Goal: Task Accomplishment & Management: Manage account settings

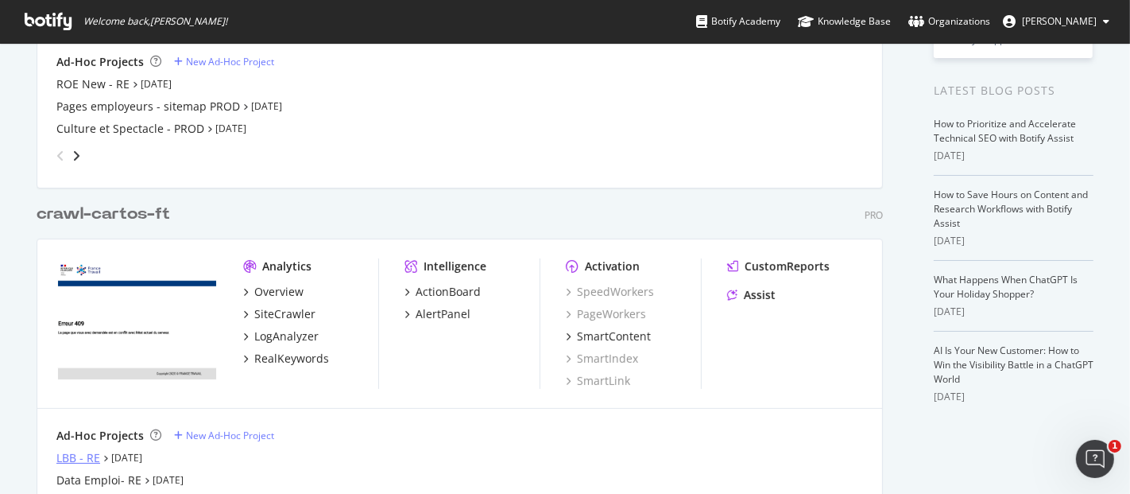
scroll to position [378, 0]
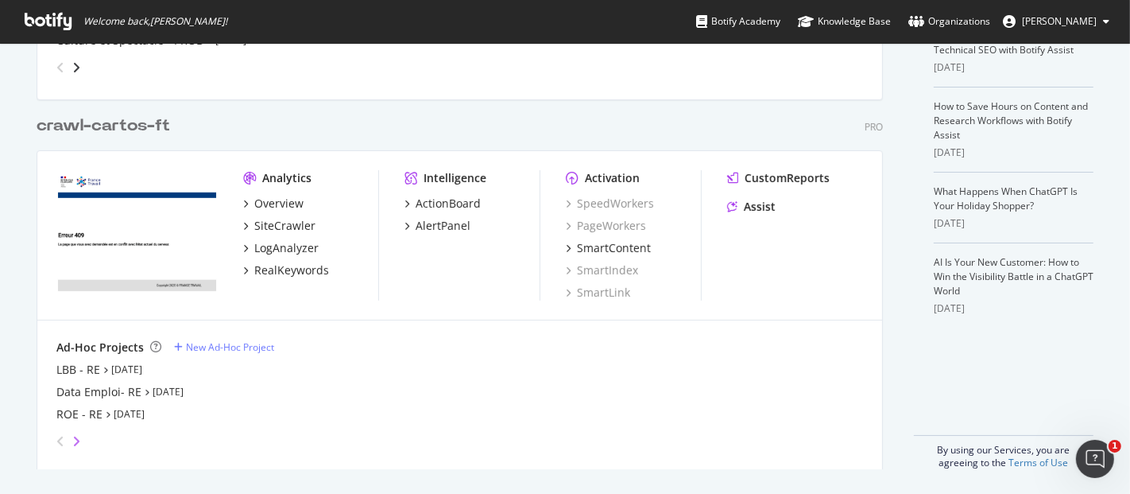
click at [72, 436] on icon "angle-right" at bounding box center [76, 441] width 8 height 13
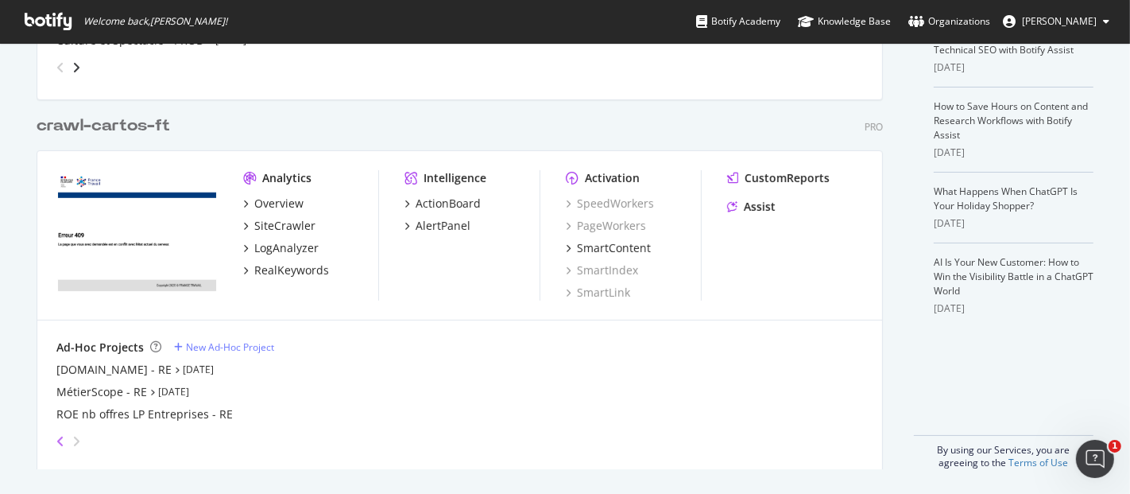
click at [56, 437] on icon "angle-left" at bounding box center [60, 441] width 8 height 13
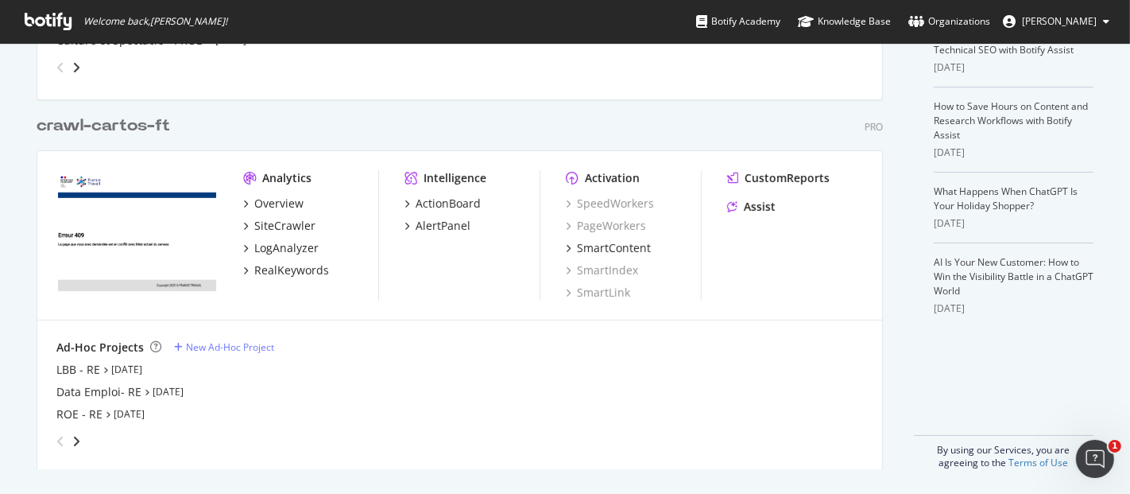
click at [71, 444] on div "angle-right" at bounding box center [76, 441] width 11 height 16
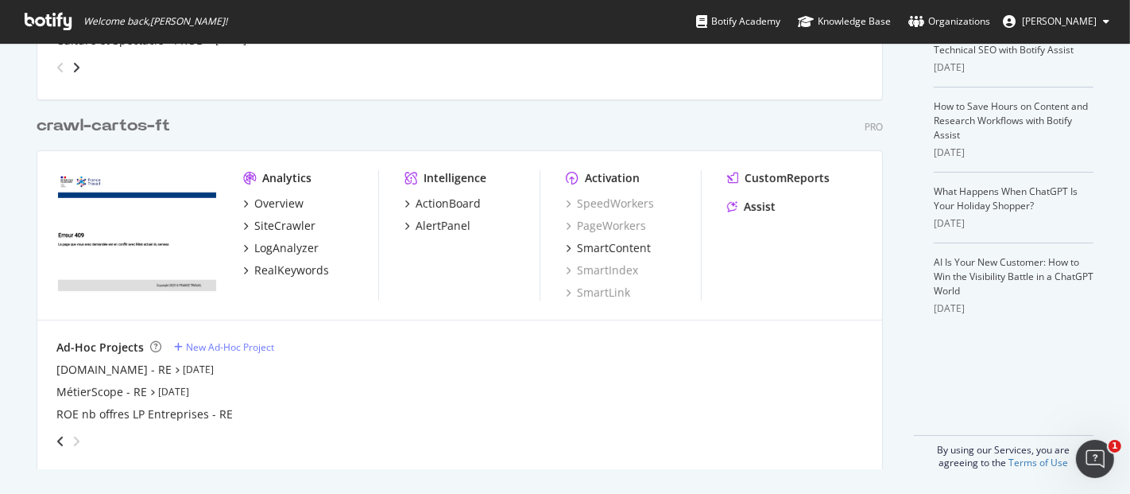
click at [57, 442] on div "angle-left" at bounding box center [60, 440] width 21 height 25
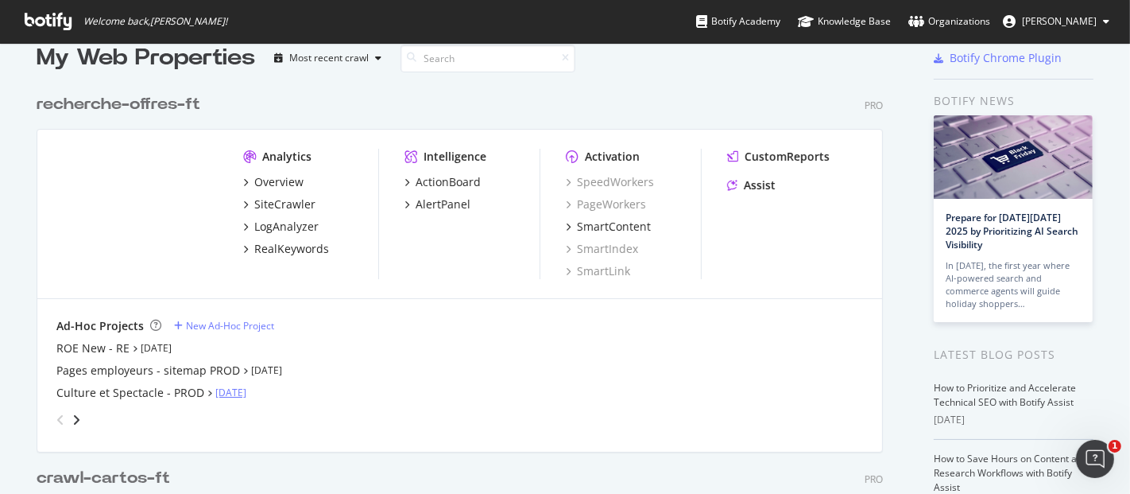
scroll to position [0, 0]
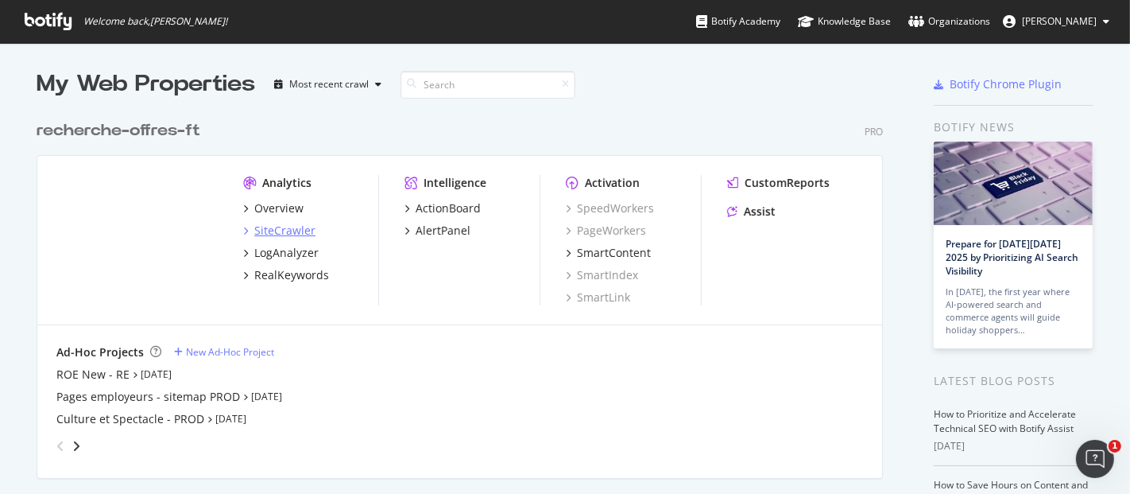
click at [291, 226] on div "SiteCrawler" at bounding box center [284, 231] width 61 height 16
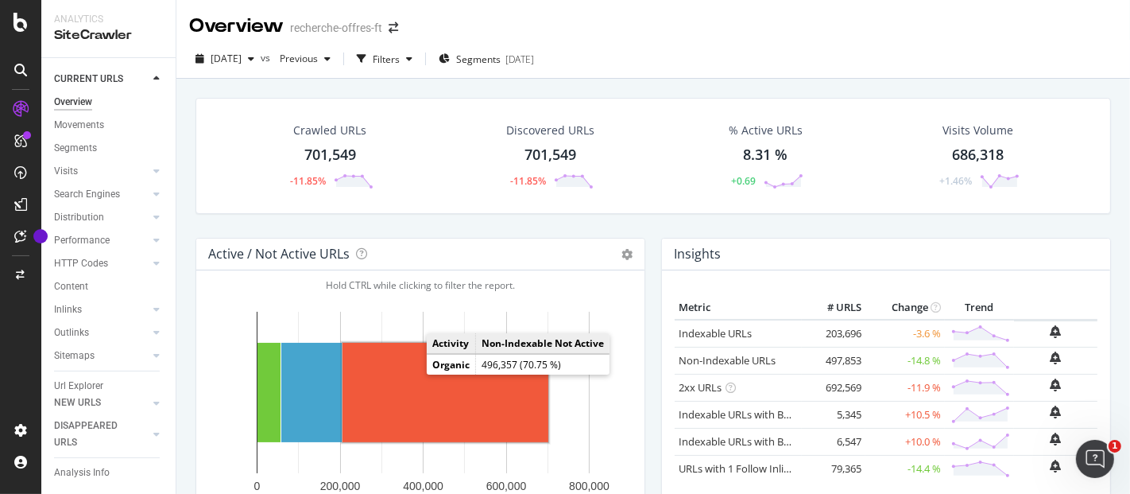
click at [431, 412] on rect "A chart." at bounding box center [446, 392] width 206 height 99
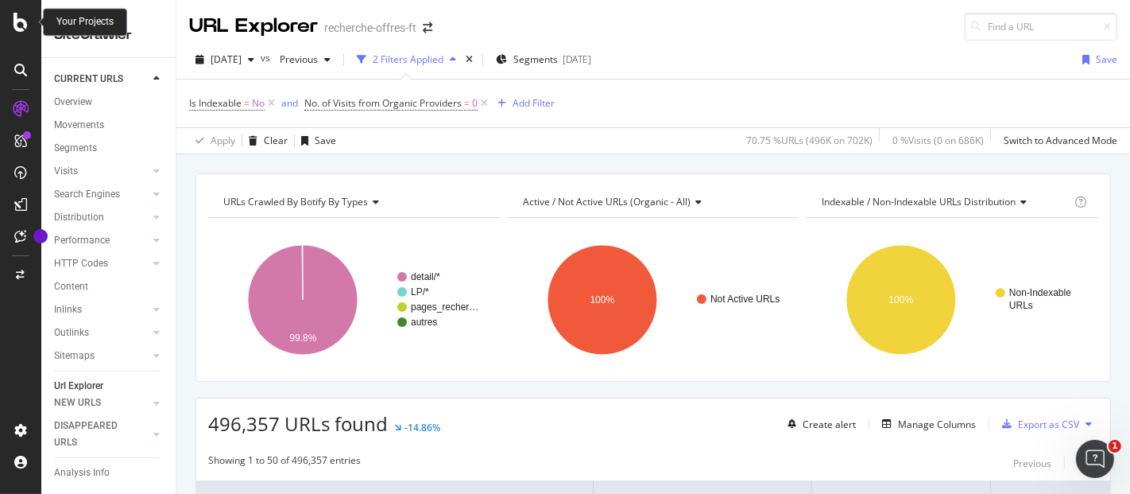
click at [17, 27] on icon at bounding box center [21, 22] width 14 height 19
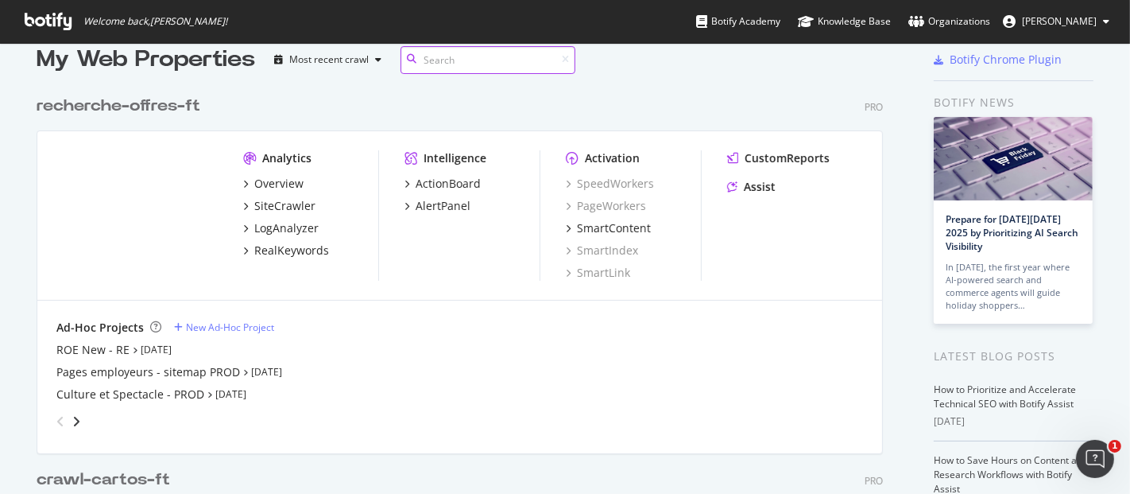
scroll to position [378, 0]
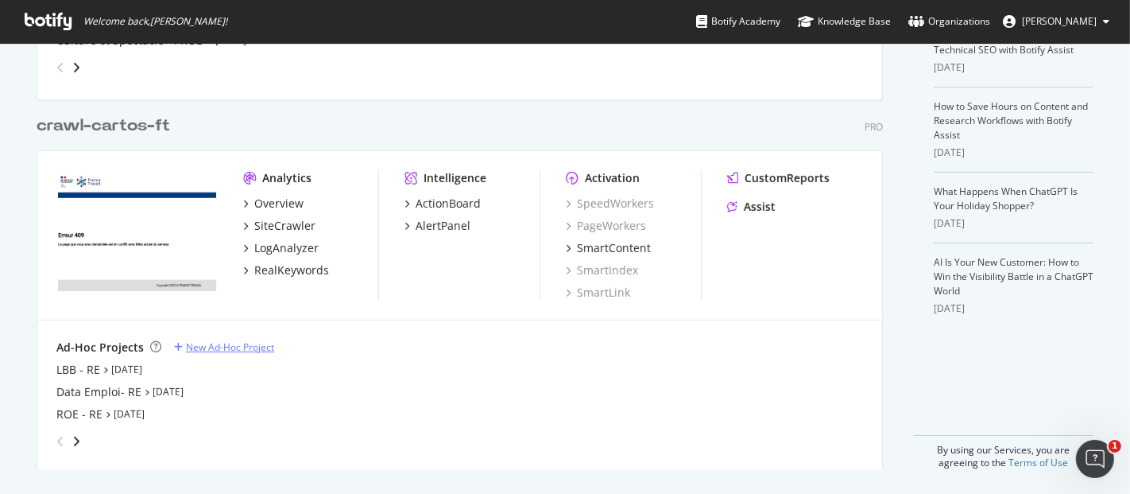
click at [222, 343] on div "New Ad-Hoc Project" at bounding box center [230, 347] width 88 height 14
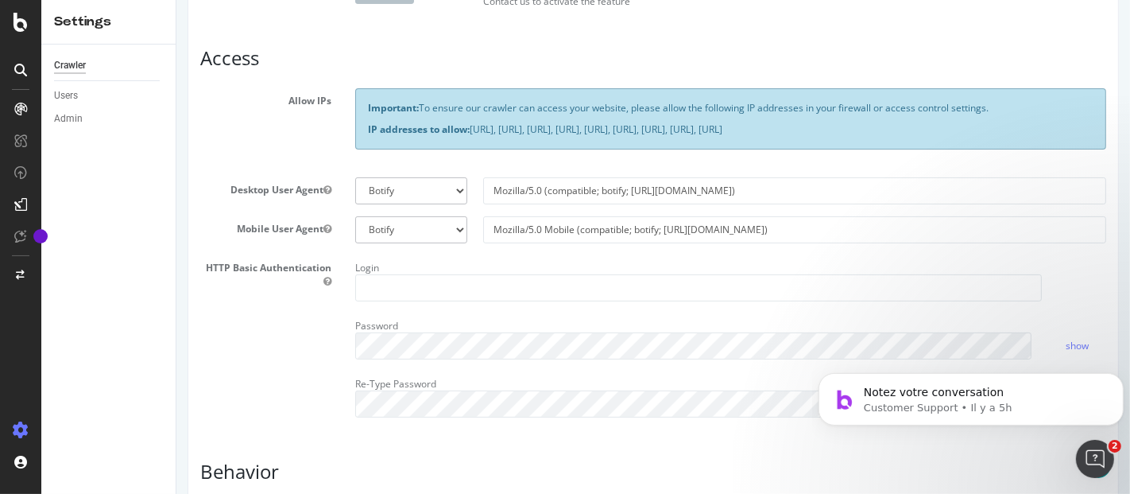
scroll to position [353, 0]
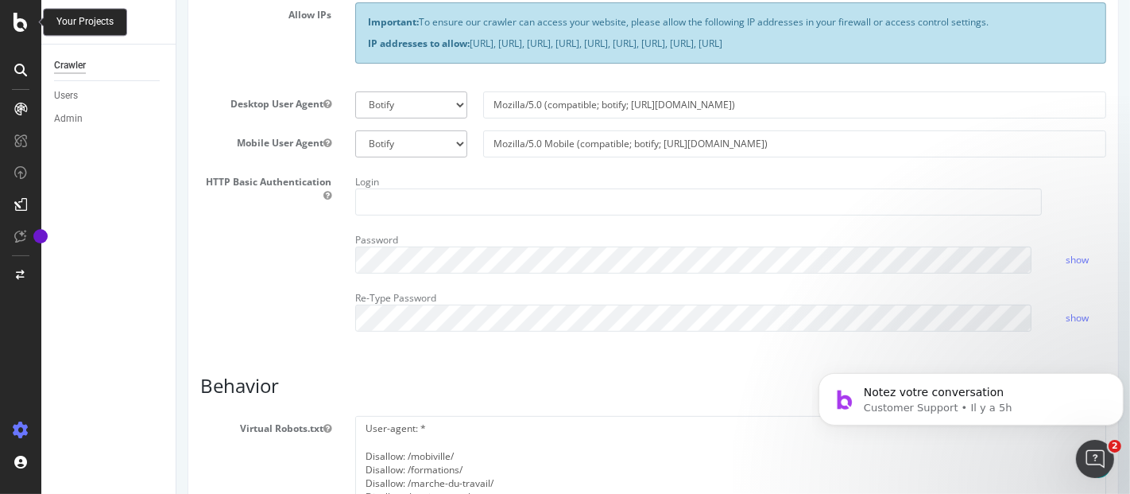
click at [17, 19] on icon at bounding box center [21, 22] width 14 height 19
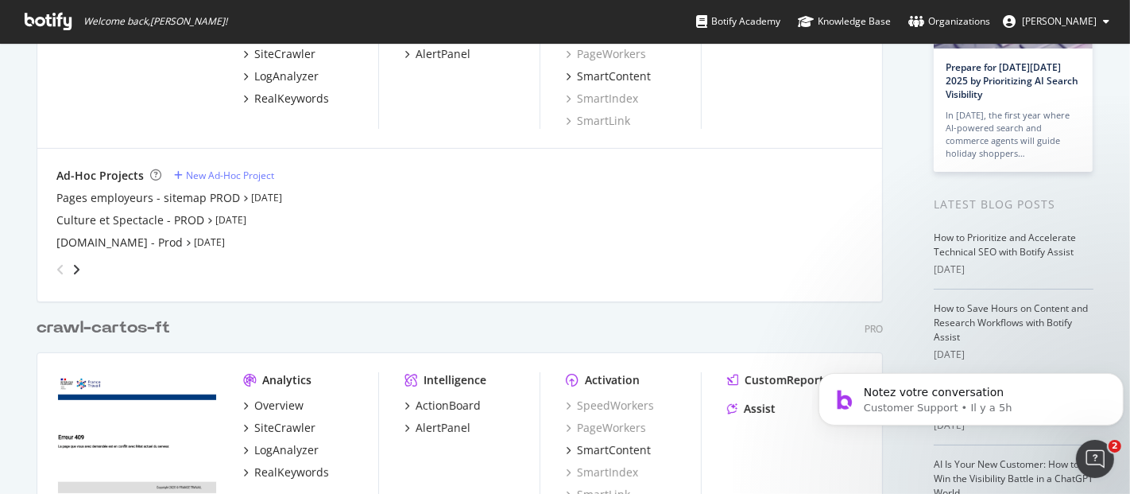
scroll to position [265, 0]
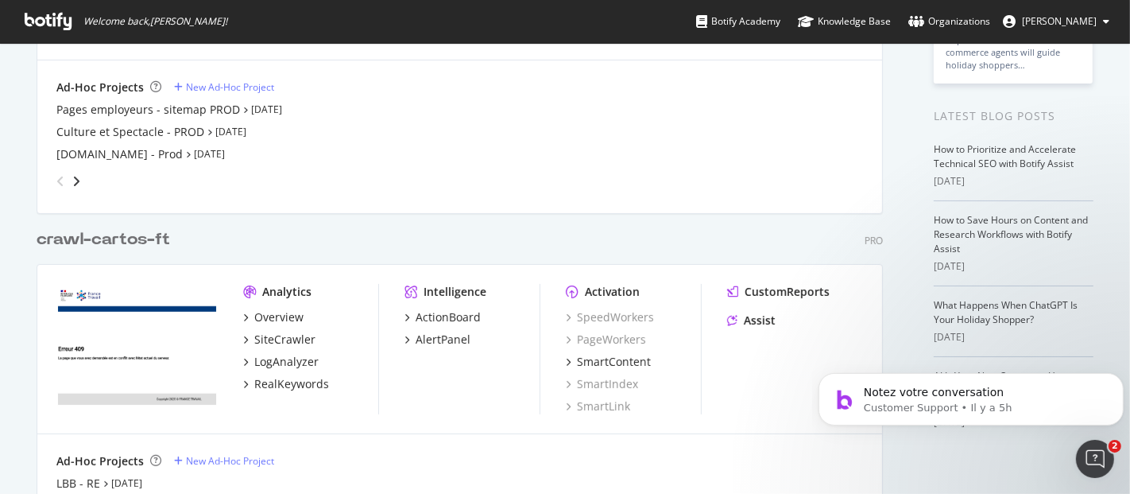
click at [74, 180] on div "angle-right" at bounding box center [76, 181] width 11 height 16
click at [73, 180] on div "angle-right" at bounding box center [76, 181] width 11 height 16
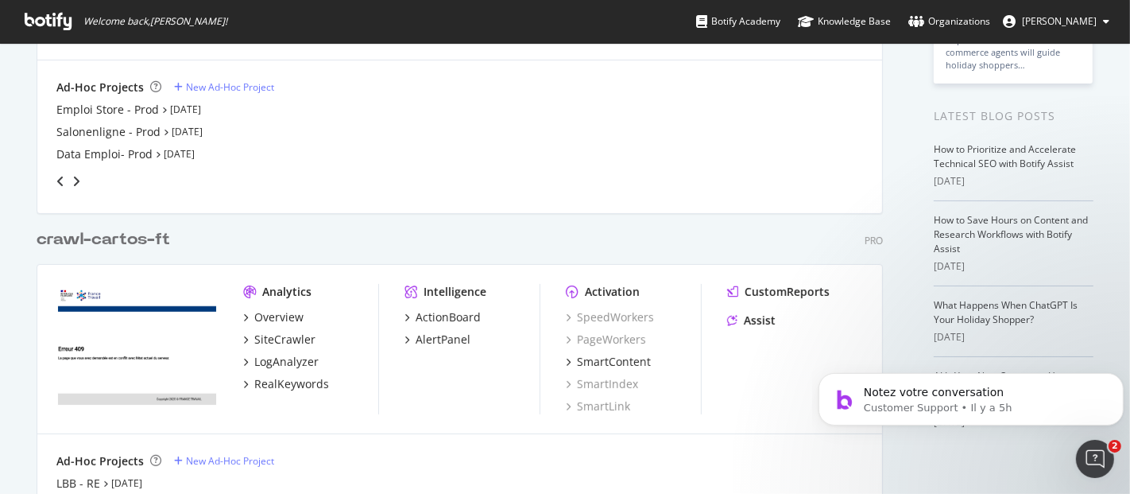
click at [73, 180] on div "angle-right" at bounding box center [76, 181] width 11 height 16
click at [56, 179] on icon "angle-left" at bounding box center [60, 181] width 8 height 13
click at [56, 180] on icon "angle-left" at bounding box center [60, 181] width 8 height 13
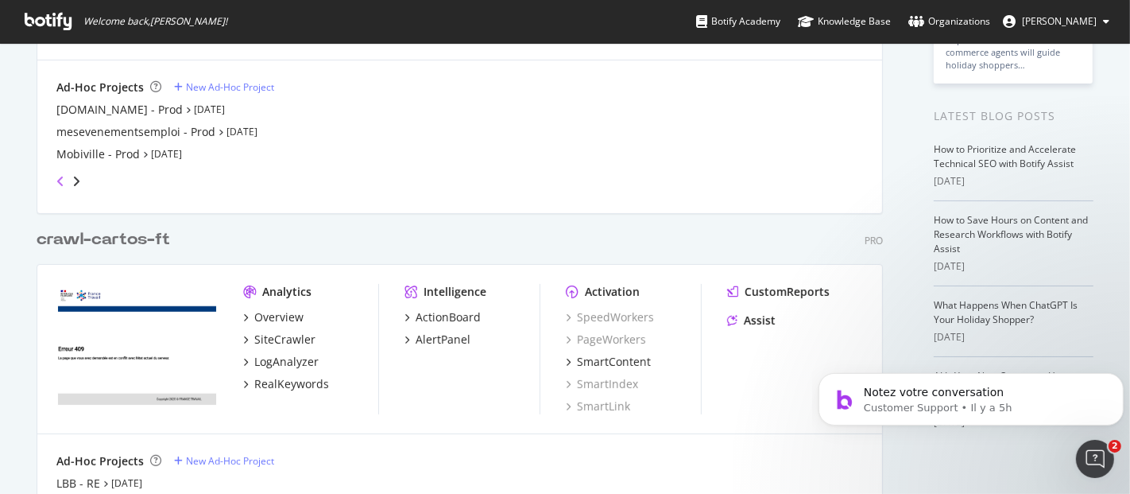
click at [56, 180] on icon "angle-left" at bounding box center [60, 181] width 8 height 13
click at [71, 187] on div "angle-right" at bounding box center [76, 181] width 11 height 16
click at [56, 183] on icon "angle-left" at bounding box center [60, 181] width 8 height 13
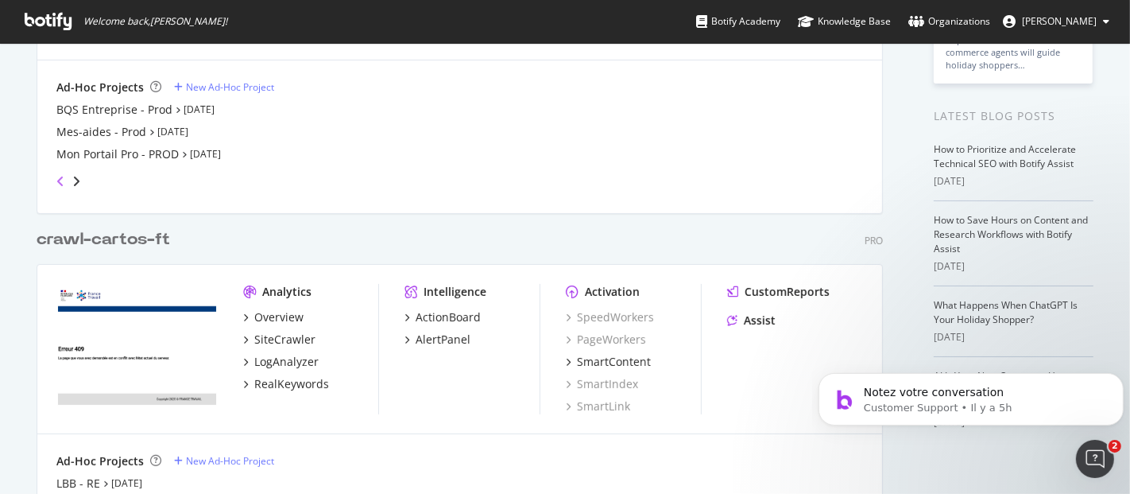
click at [56, 183] on icon "angle-left" at bounding box center [60, 181] width 8 height 13
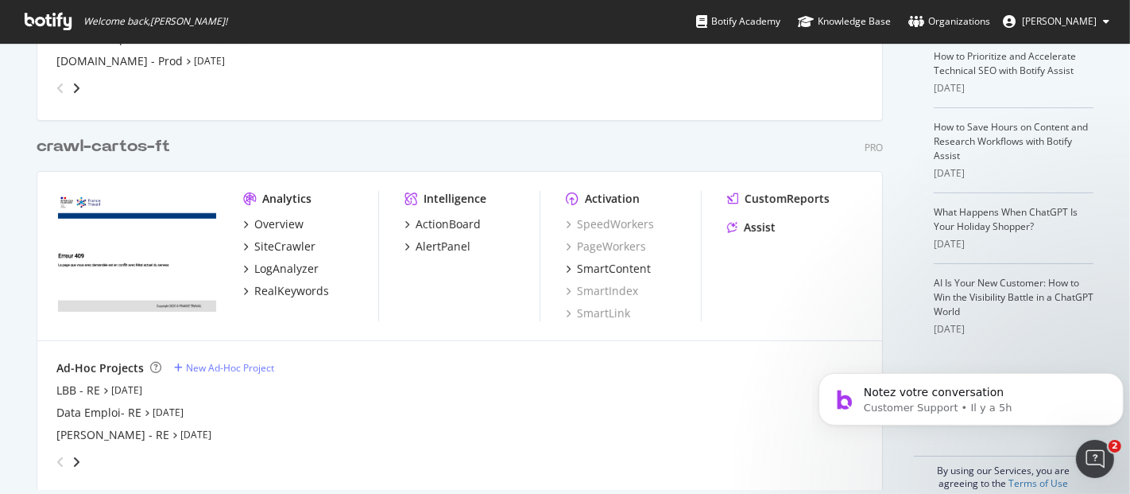
scroll to position [378, 0]
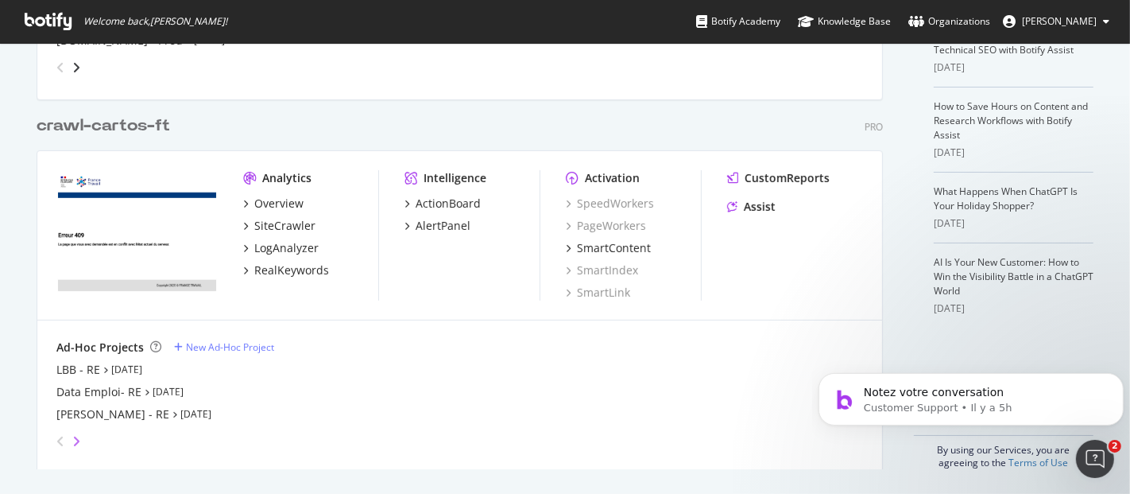
click at [72, 436] on icon "angle-right" at bounding box center [76, 441] width 8 height 13
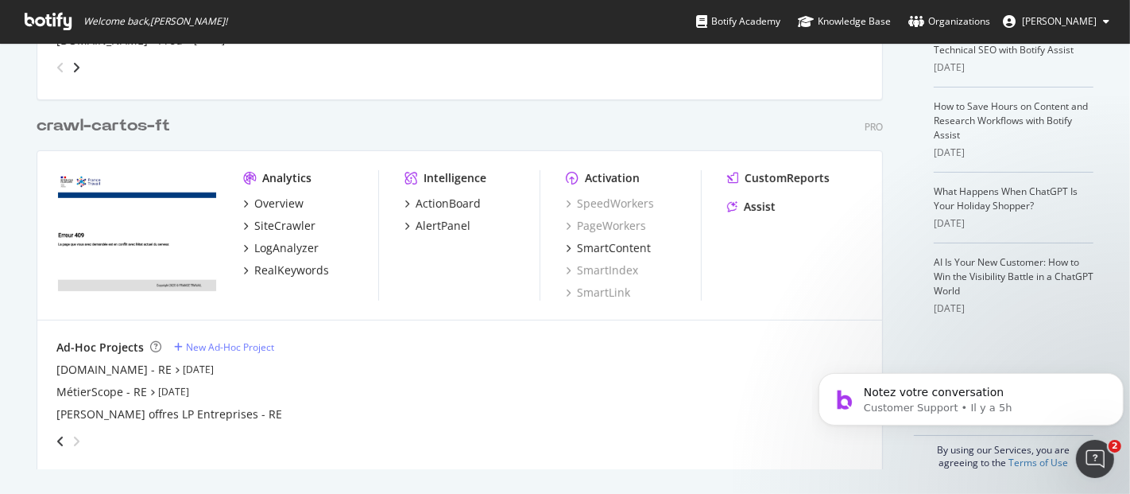
click at [51, 432] on div "angle-left" at bounding box center [60, 440] width 21 height 25
click at [56, 435] on icon "angle-left" at bounding box center [60, 441] width 8 height 13
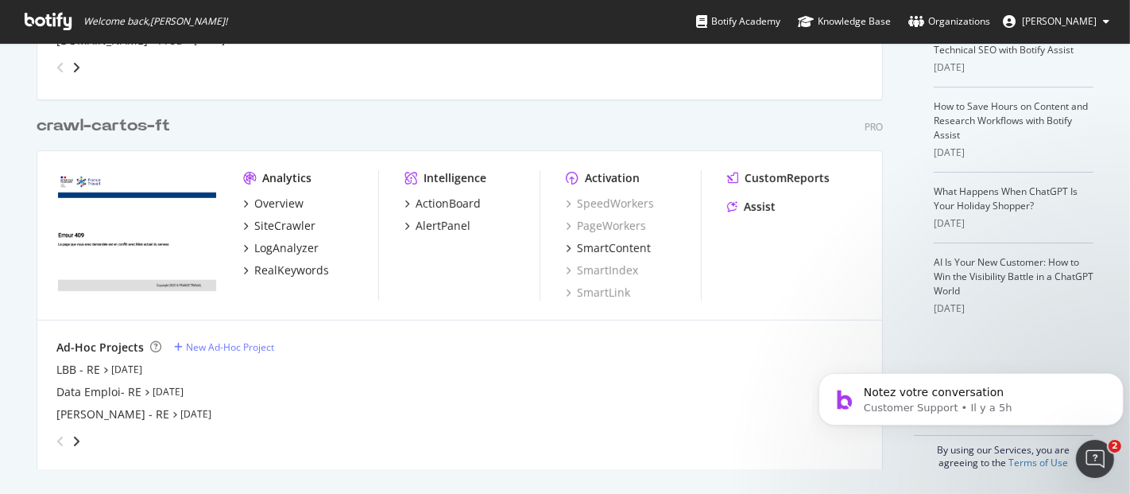
click at [56, 435] on icon "angle-left" at bounding box center [60, 441] width 8 height 13
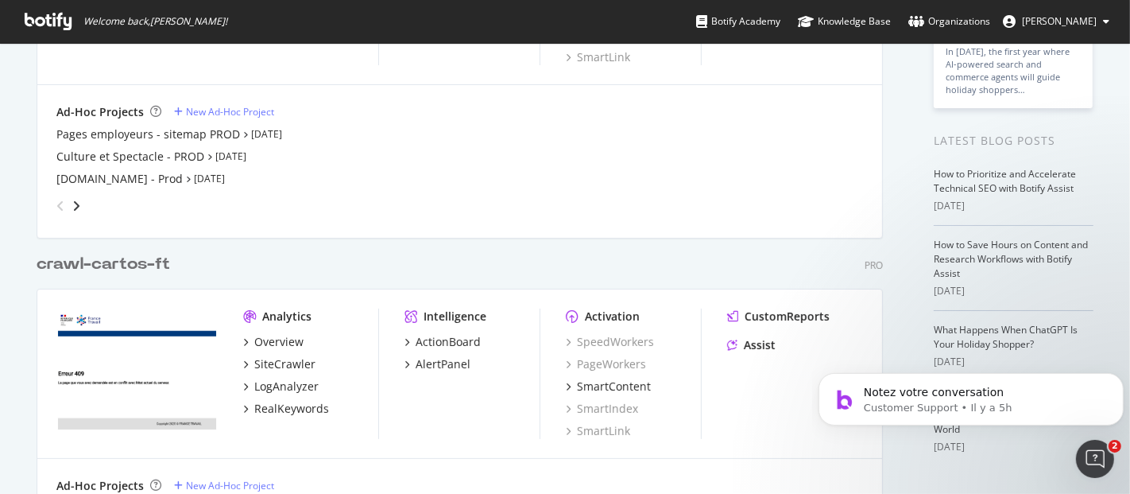
scroll to position [113, 0]
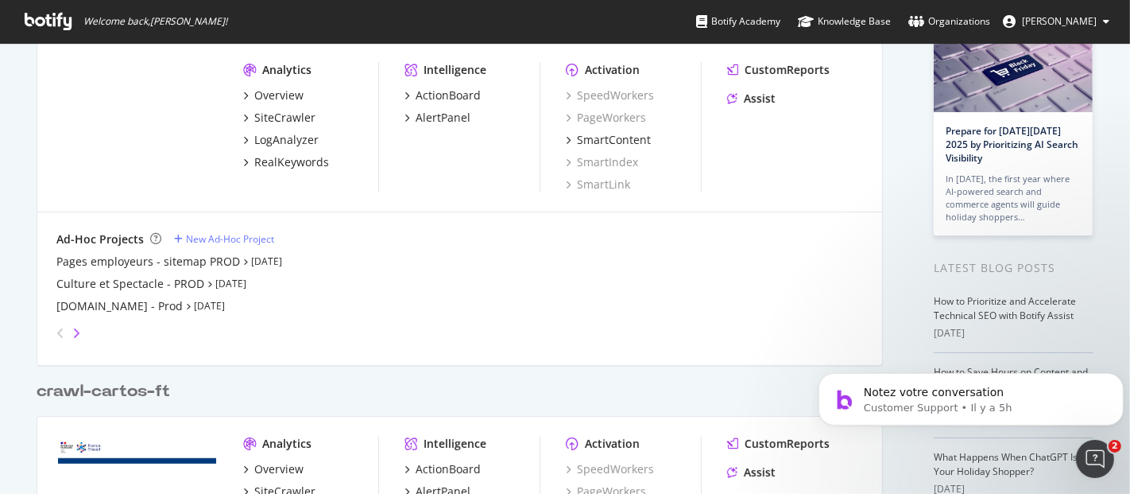
click at [72, 327] on icon "angle-right" at bounding box center [76, 333] width 8 height 13
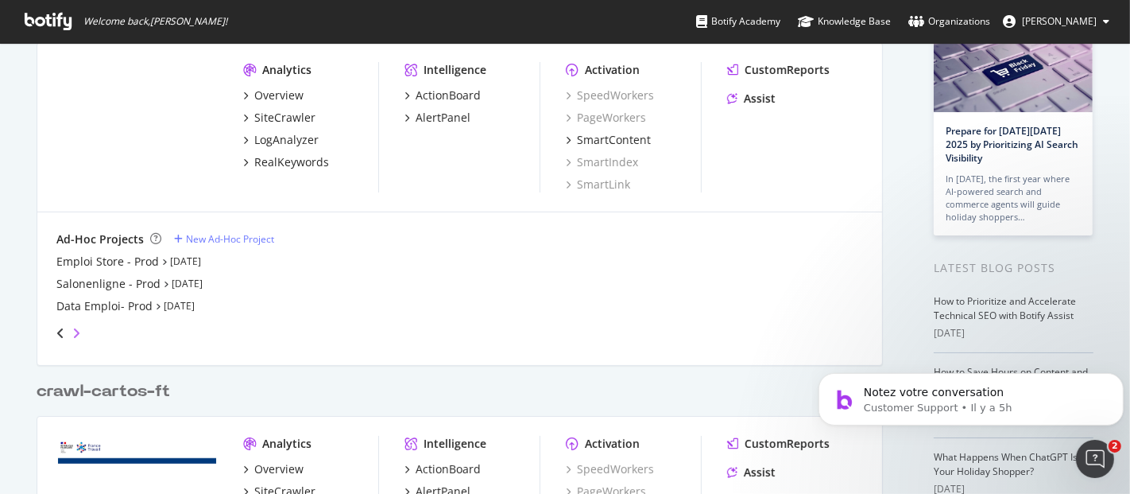
click at [72, 327] on icon "angle-right" at bounding box center [76, 333] width 8 height 13
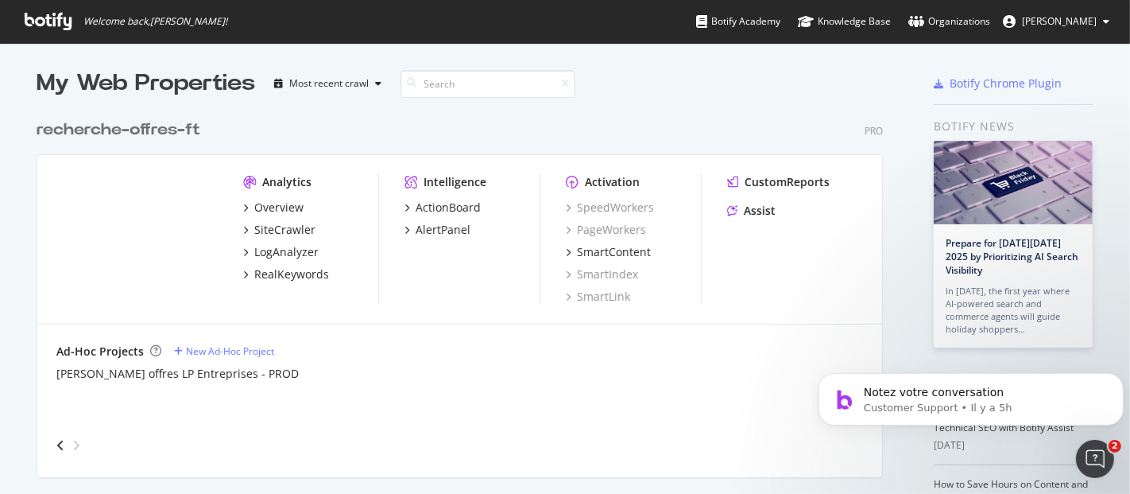
scroll to position [0, 0]
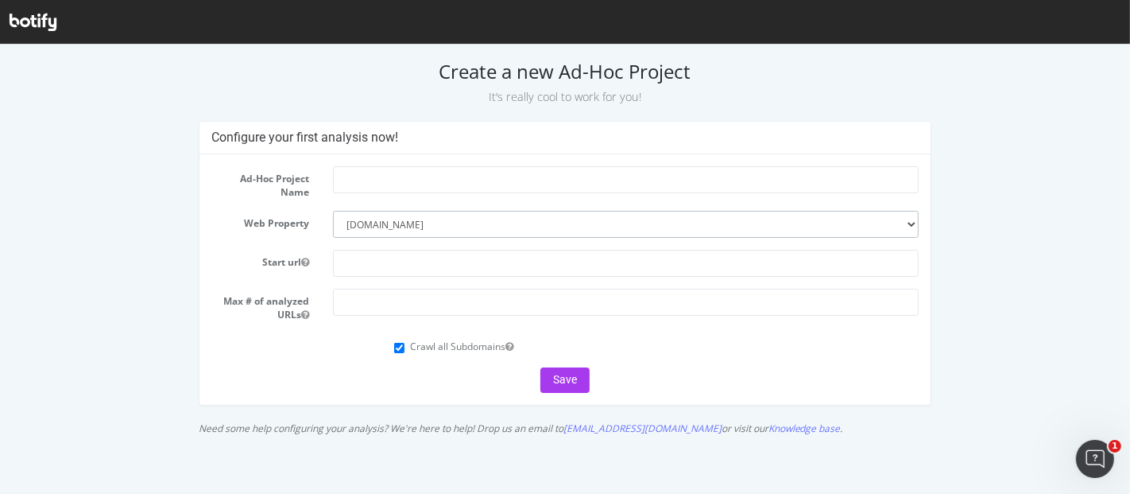
click at [909, 222] on select "--------- candidat.pe.fr www.francetravail.fr" at bounding box center [626, 223] width 586 height 27
select select "1476"
click at [333, 210] on select "--------- candidat.pe.fr www.francetravail.fr" at bounding box center [626, 223] width 586 height 27
click at [499, 185] on input "text" at bounding box center [626, 178] width 586 height 27
paste input "https://candidat-t.ft-qvr.fr/portail-simulateurs/"
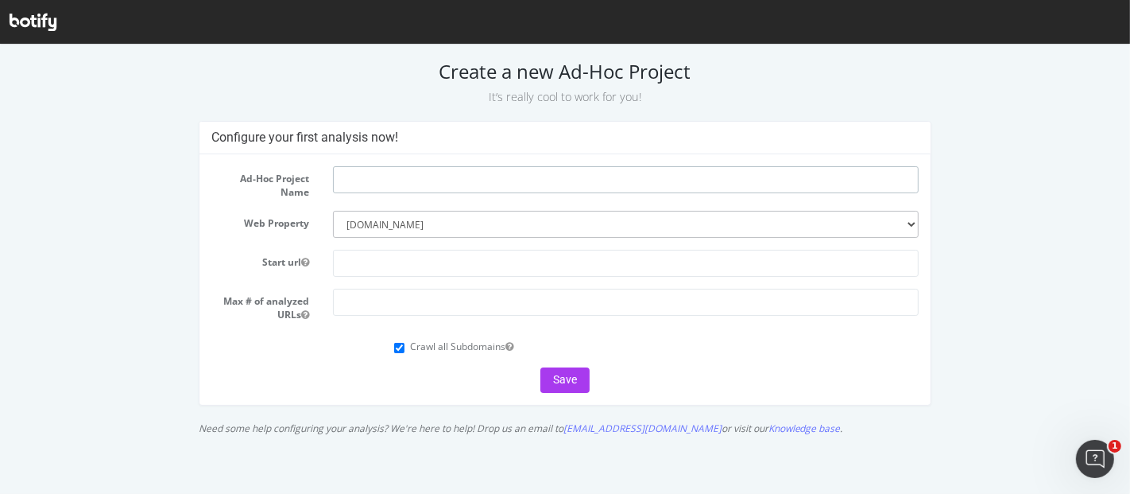
type input "https://candidat-t.ft-qvr.fr/portail-simulateurs/"
click at [424, 180] on input "https://candidat-t.ft-qvr.fr/portail-simulateurs/" at bounding box center [626, 178] width 586 height 27
click at [392, 252] on input "text" at bounding box center [626, 262] width 586 height 27
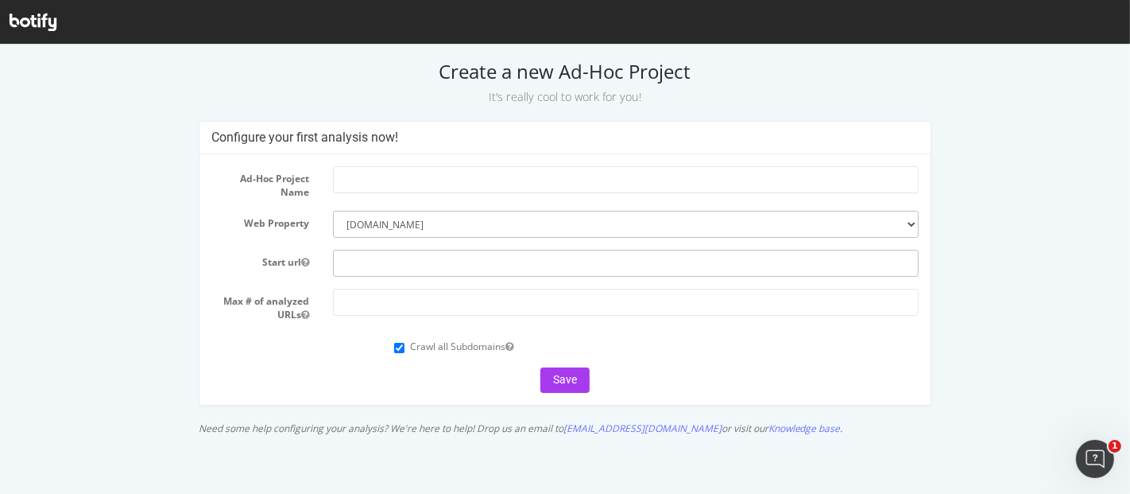
paste input "https://candidat-t.ft-qvr.fr/portail-simulateurs/"
type input "https://candidat-t.ft-qvr.fr/portail-simulateurs/"
click at [383, 181] on input "text" at bounding box center [626, 178] width 586 height 27
type input "Portail simulateur - RE"
click at [438, 295] on input "number" at bounding box center [626, 301] width 586 height 27
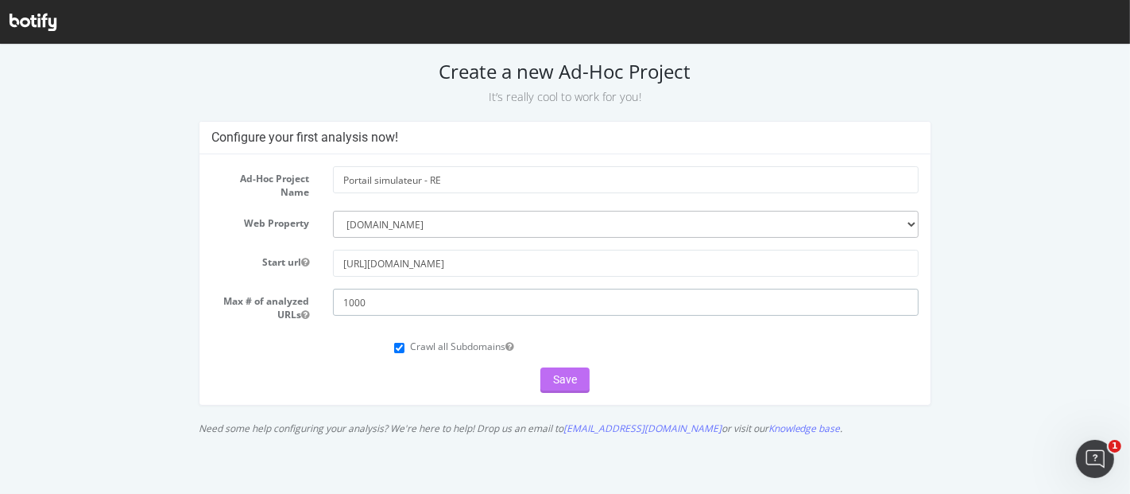
type input "1000"
click at [563, 386] on button "Save" at bounding box center [565, 378] width 49 height 25
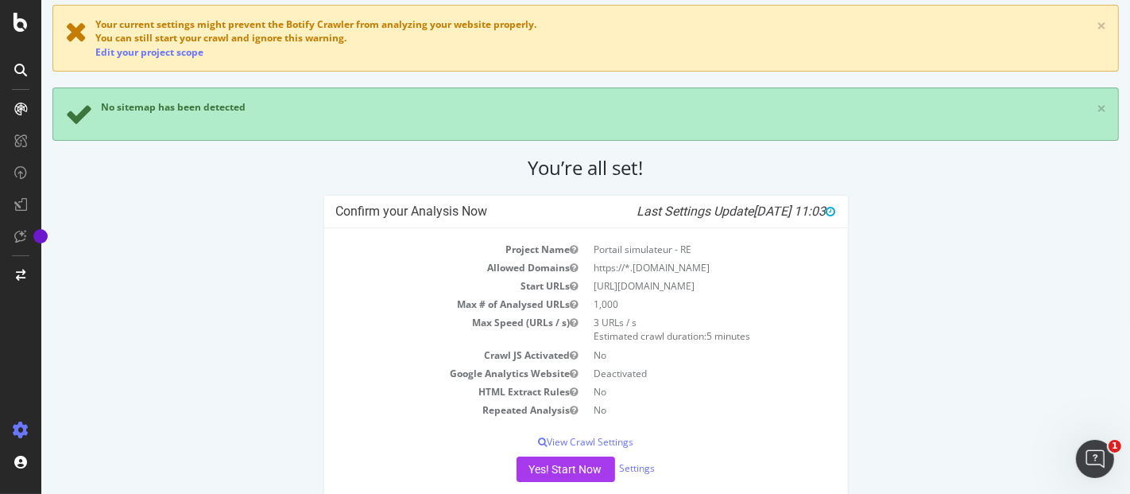
scroll to position [103, 0]
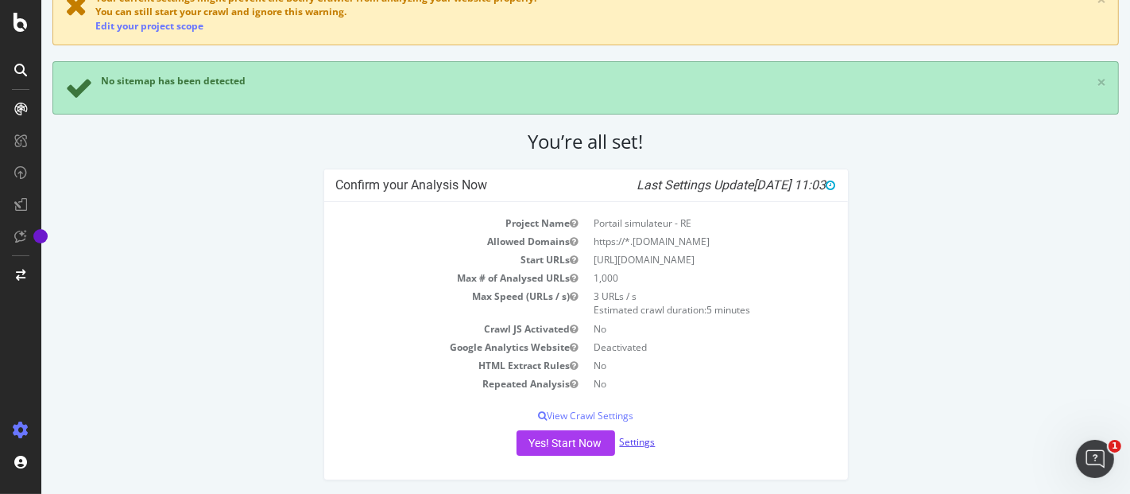
click at [630, 437] on link "Settings" at bounding box center [637, 442] width 36 height 14
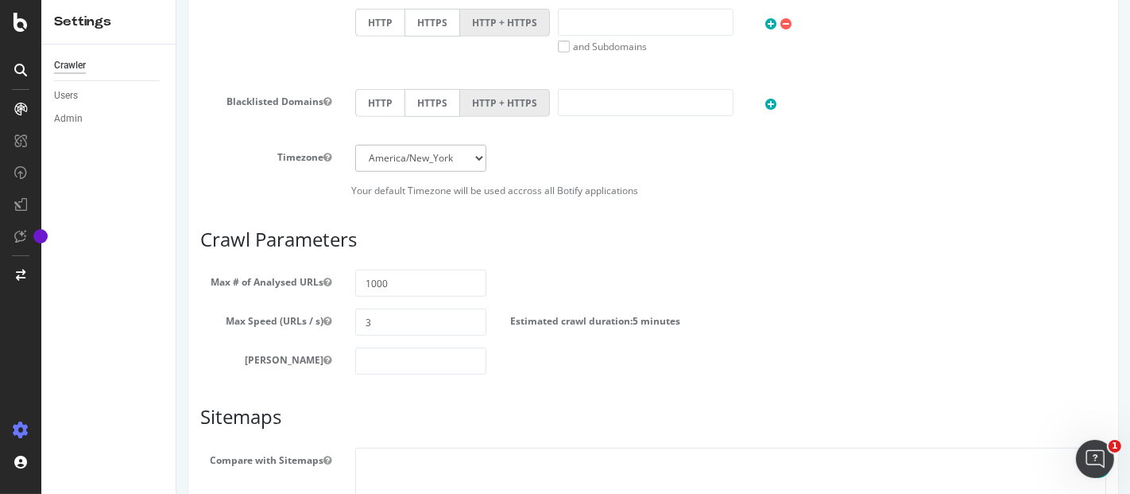
scroll to position [795, 0]
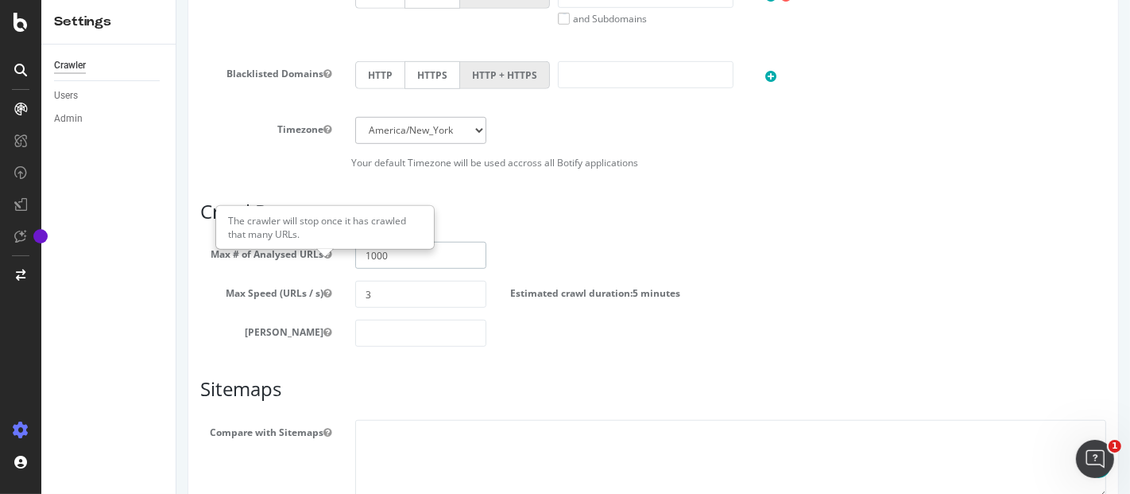
drag, startPoint x: 410, startPoint y: 273, endPoint x: 308, endPoint y: 264, distance: 103.0
click at [308, 264] on div "Max # of Analysed URLs 1000" at bounding box center [653, 255] width 930 height 27
type input "2"
type input "100"
drag, startPoint x: 374, startPoint y: 299, endPoint x: 356, endPoint y: 305, distance: 18.6
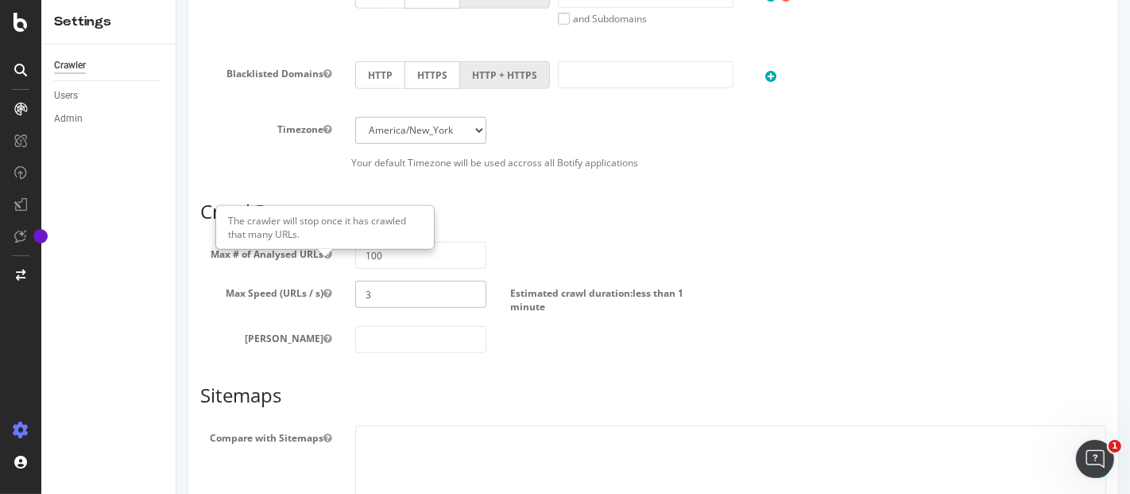
click at [356, 305] on input "3" at bounding box center [420, 294] width 131 height 27
type input "10"
click at [544, 313] on label "Estimated crawl duration: less than 1 minute" at bounding box center [614, 297] width 209 height 33
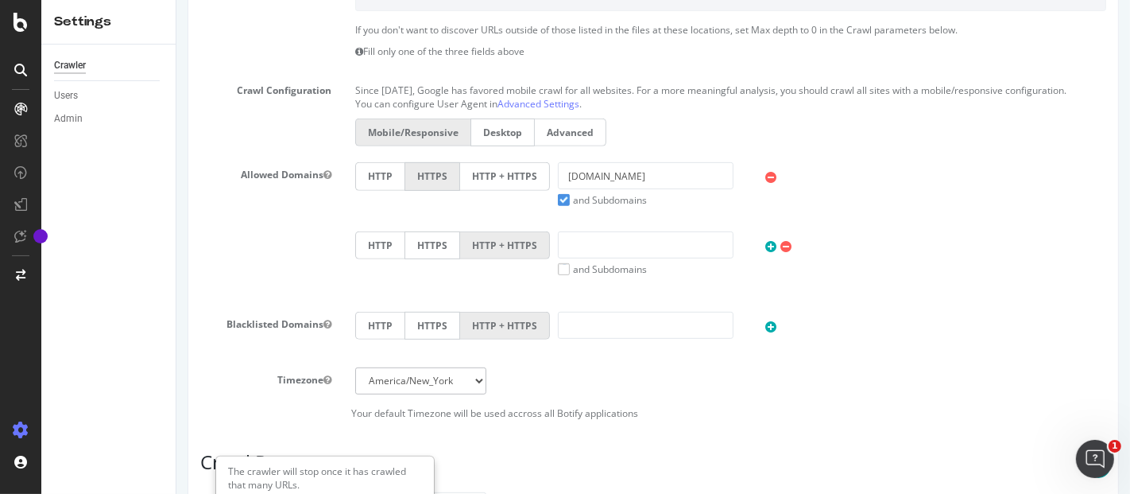
scroll to position [592, 0]
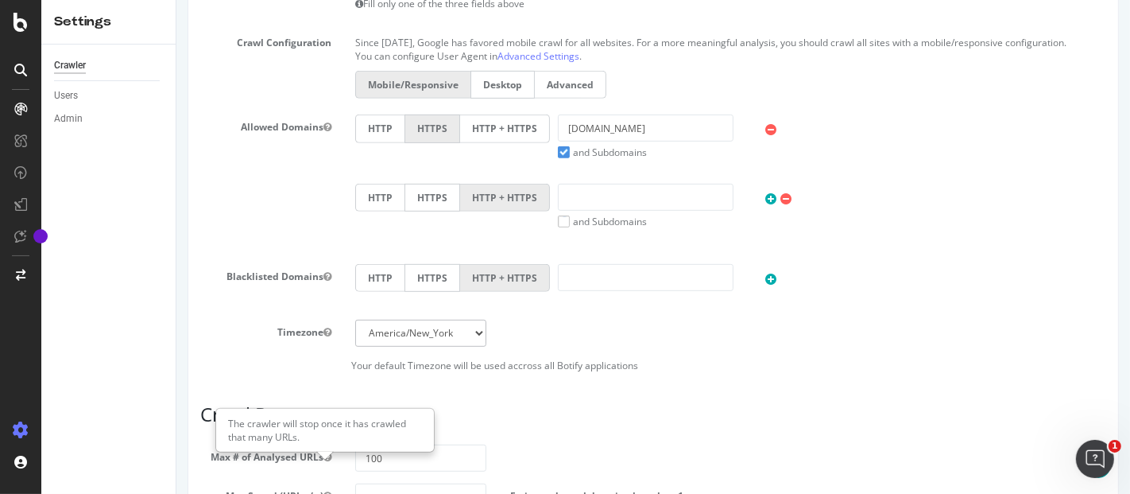
click at [490, 103] on div "Mobile/Responsive Desktop Advanced" at bounding box center [730, 87] width 767 height 32
click at [498, 130] on label "HTTP + HTTPS" at bounding box center [504, 128] width 90 height 28
click at [176, 0] on input "HTTP + HTTPS" at bounding box center [176, 0] width 0 height 0
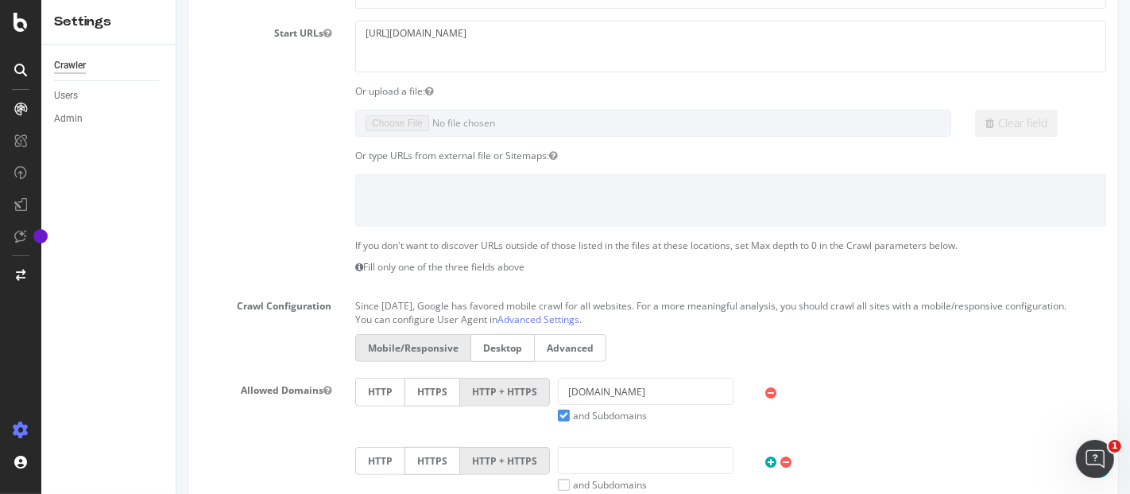
scroll to position [416, 0]
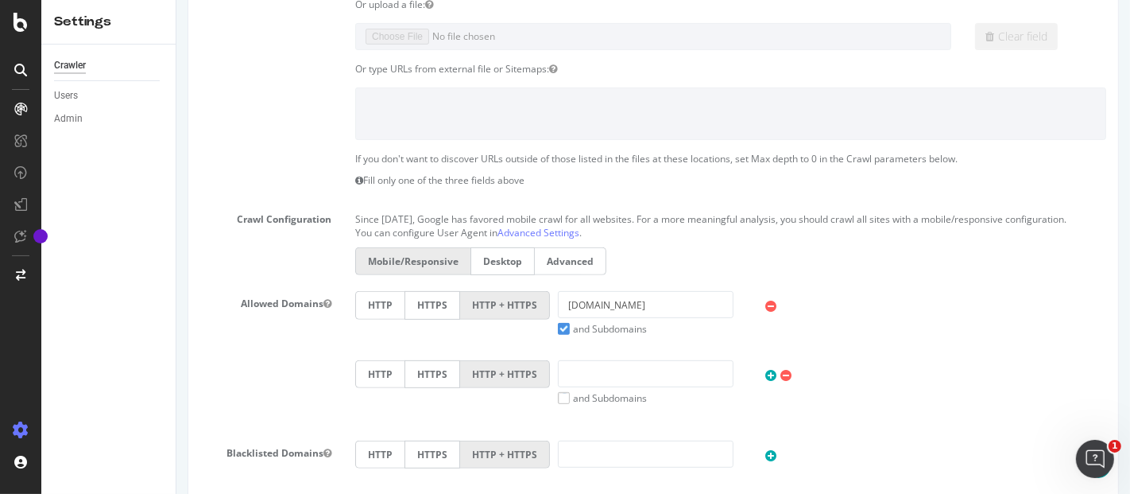
click at [557, 335] on label "and Subdomains" at bounding box center [601, 329] width 89 height 14
click at [176, 0] on input "and Subdomains" at bounding box center [176, 0] width 0 height 0
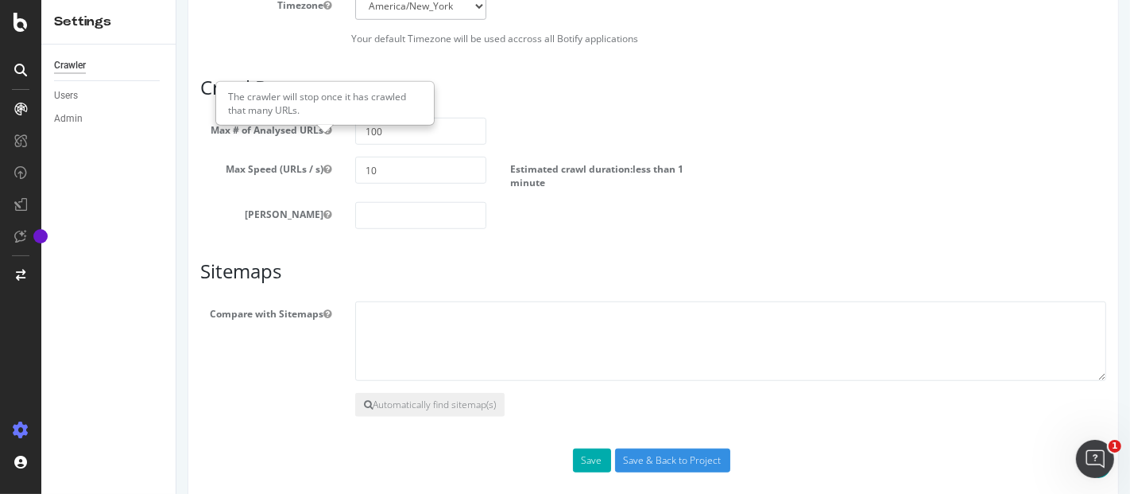
scroll to position [946, 0]
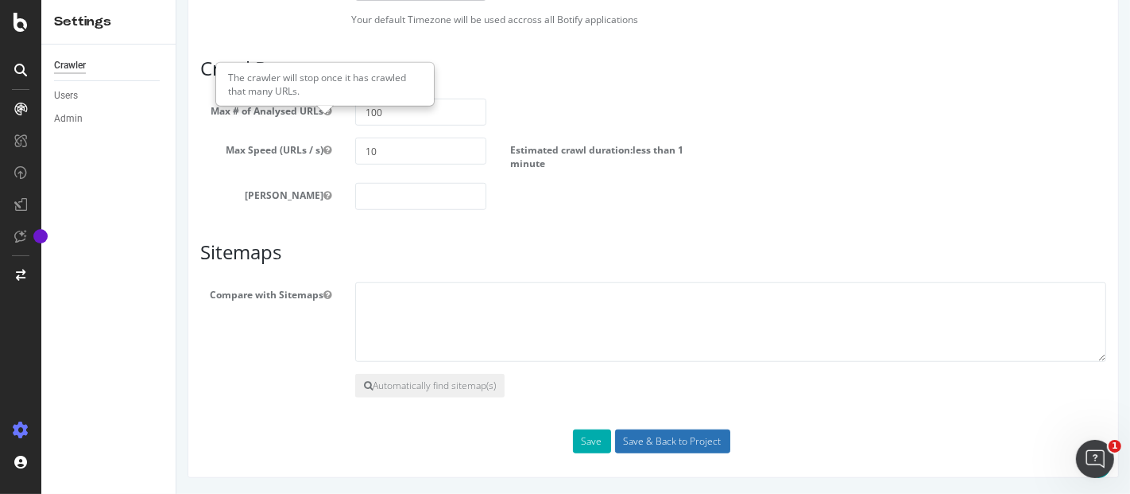
click at [662, 436] on input "Save & Back to Project" at bounding box center [671, 441] width 115 height 24
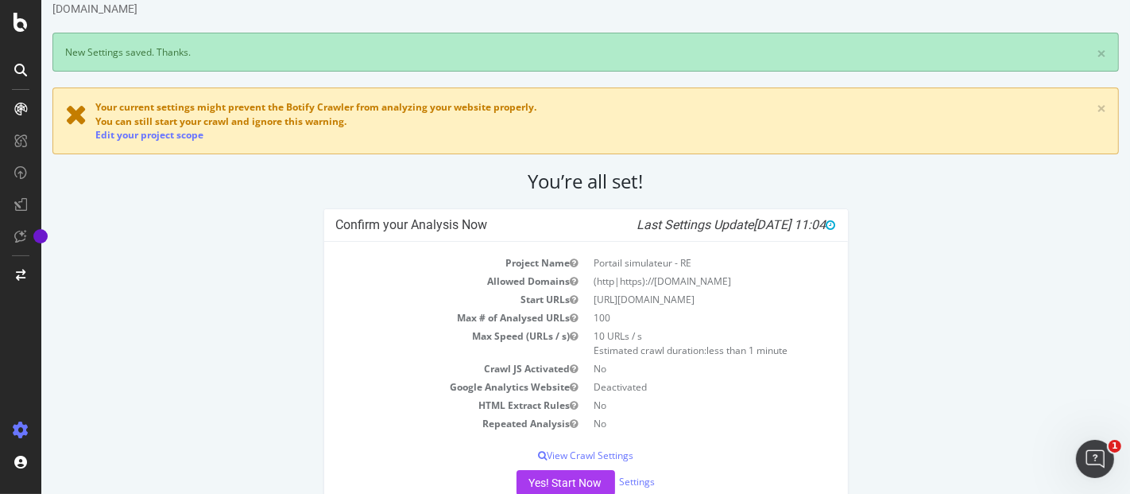
scroll to position [88, 0]
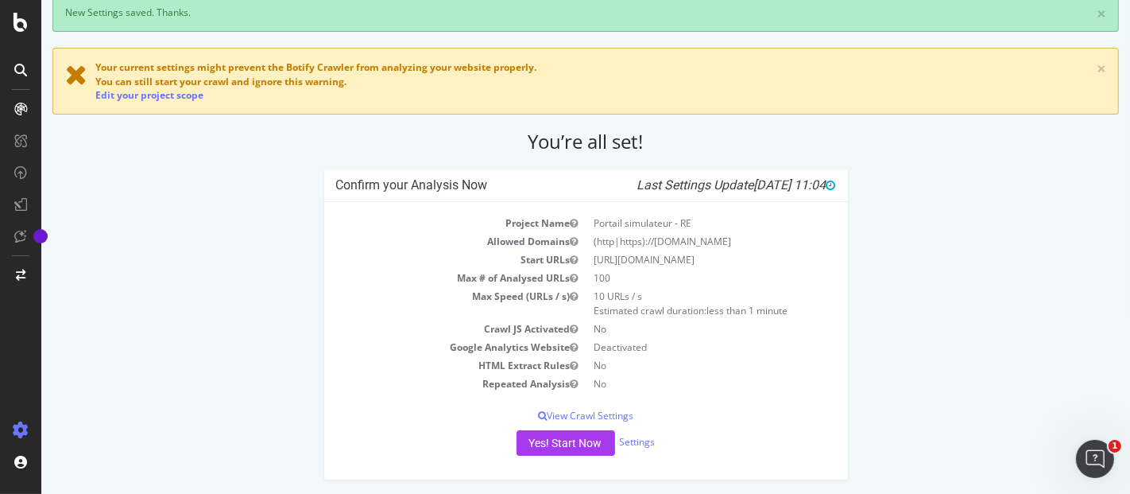
click at [72, 70] on icon at bounding box center [75, 74] width 22 height 28
click at [24, 20] on icon at bounding box center [21, 22] width 14 height 19
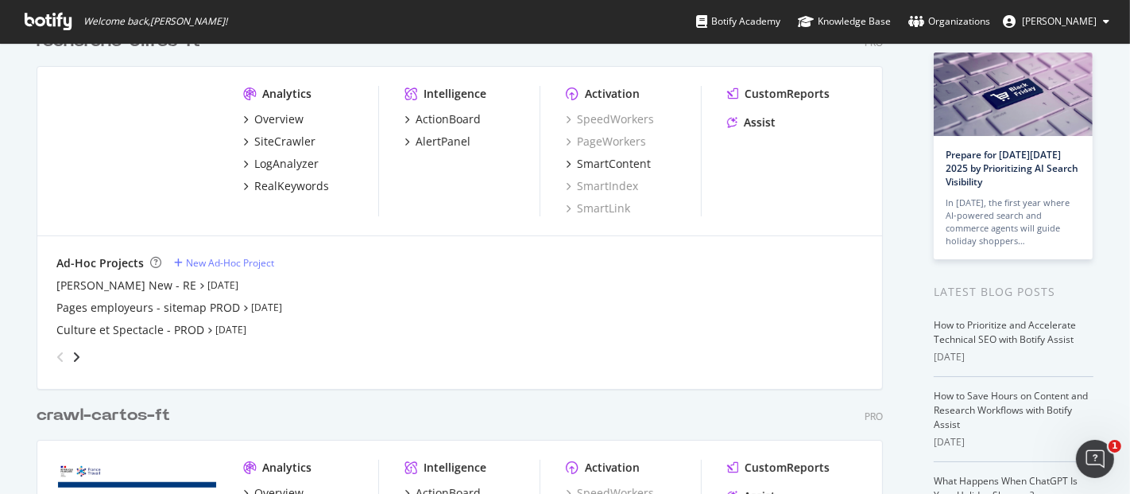
scroll to position [113, 0]
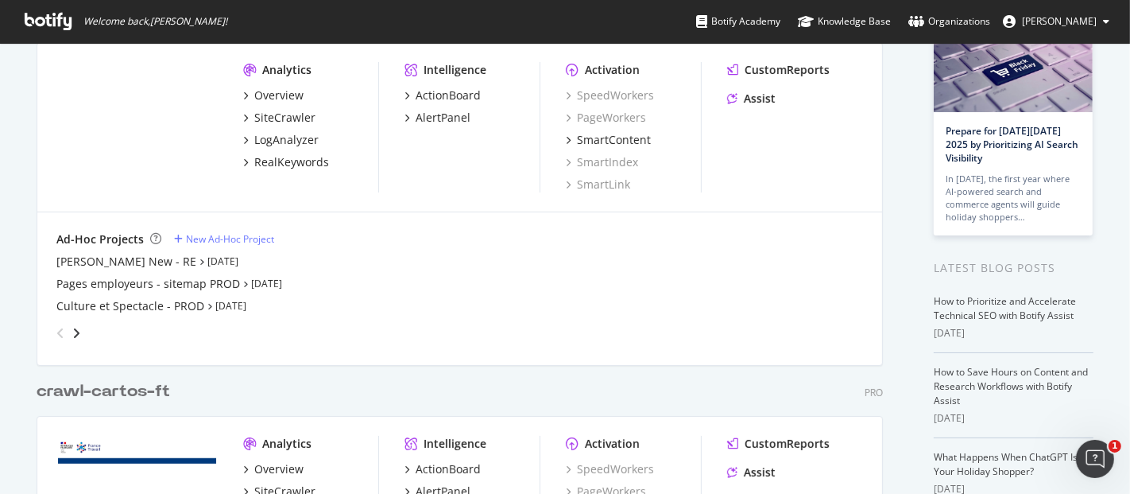
click at [75, 330] on div "angle-right" at bounding box center [76, 333] width 11 height 16
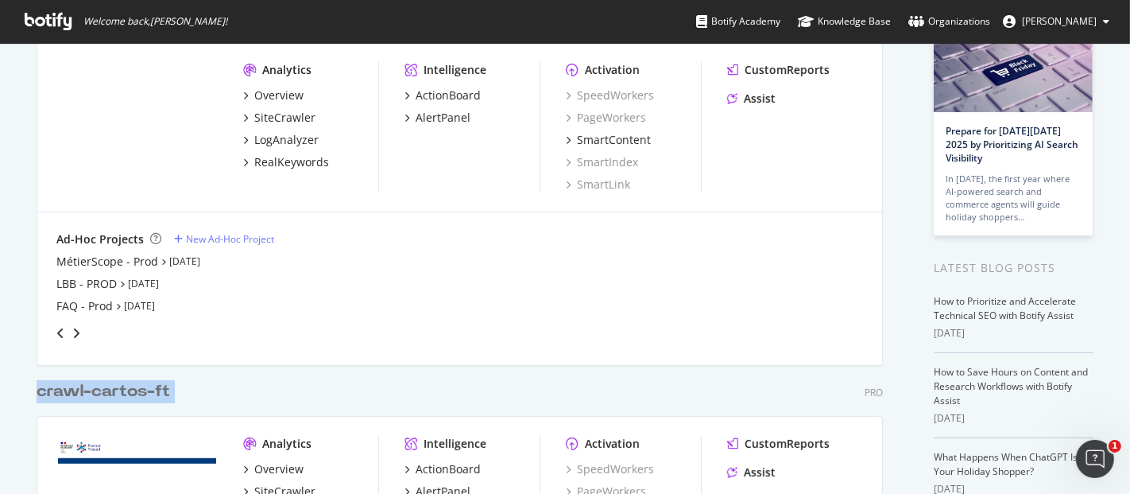
click at [75, 330] on div "angle-right" at bounding box center [76, 333] width 11 height 16
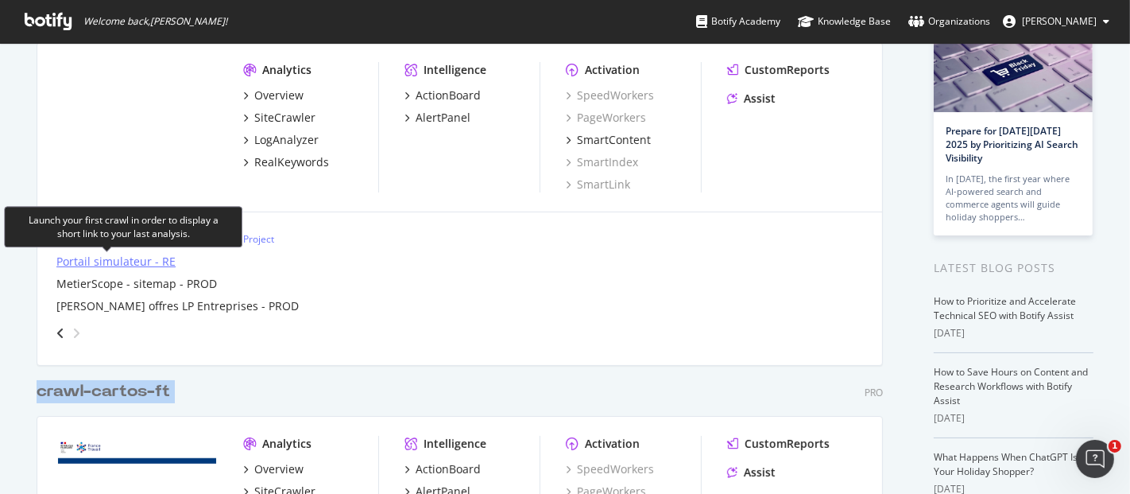
click at [111, 254] on div "Portail simulateur - RE" at bounding box center [115, 262] width 119 height 16
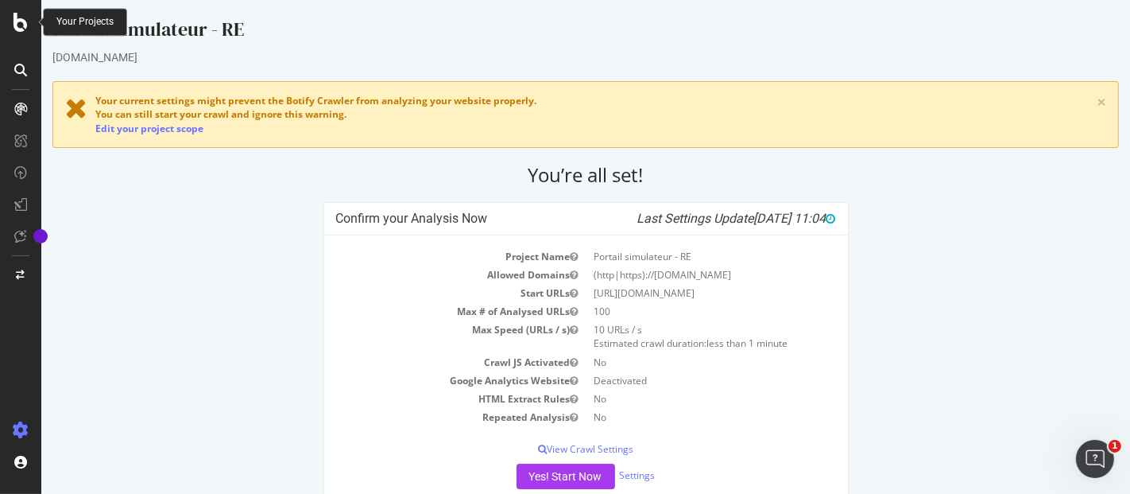
click at [22, 22] on icon at bounding box center [21, 22] width 14 height 19
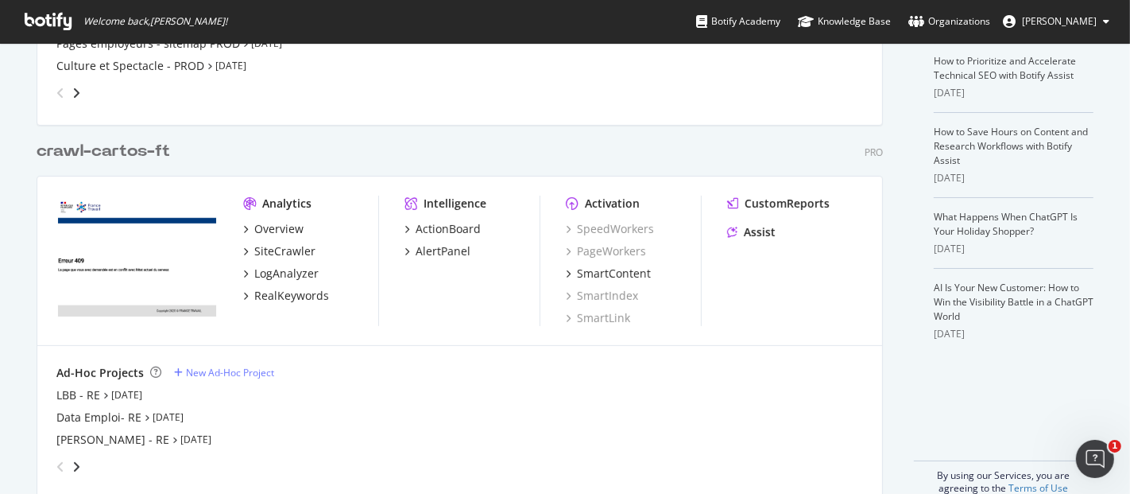
scroll to position [88, 0]
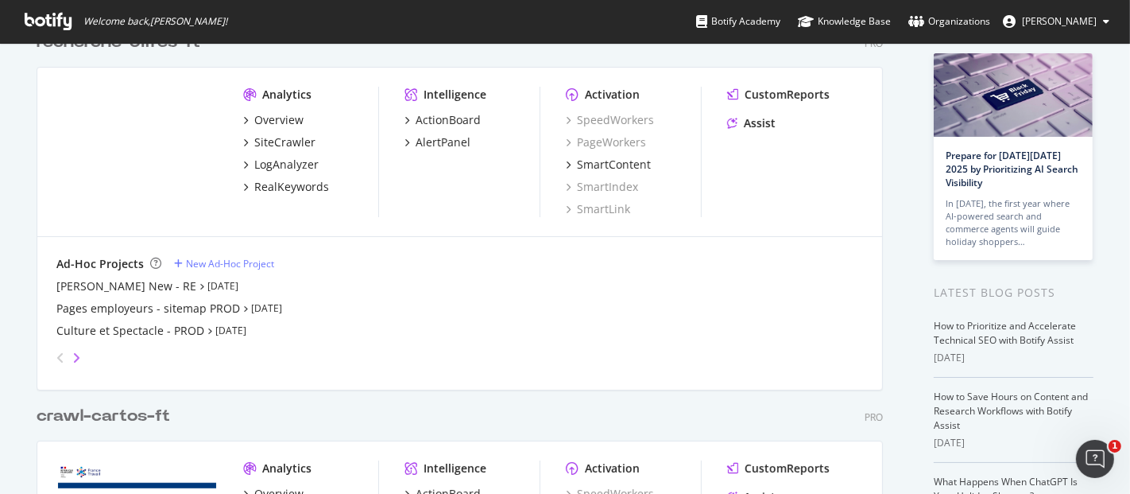
click at [72, 360] on icon "angle-right" at bounding box center [76, 357] width 8 height 13
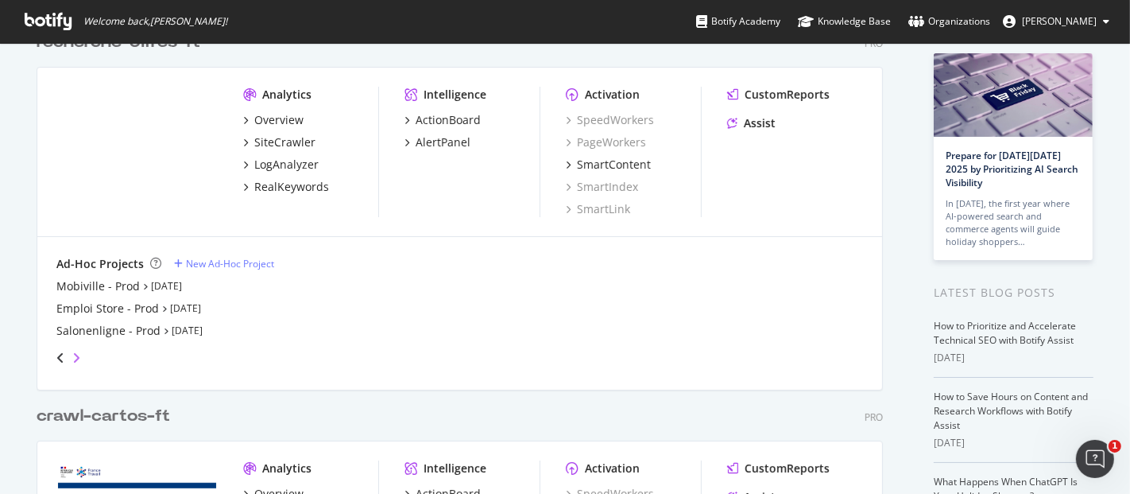
click at [72, 360] on icon "angle-right" at bounding box center [76, 357] width 8 height 13
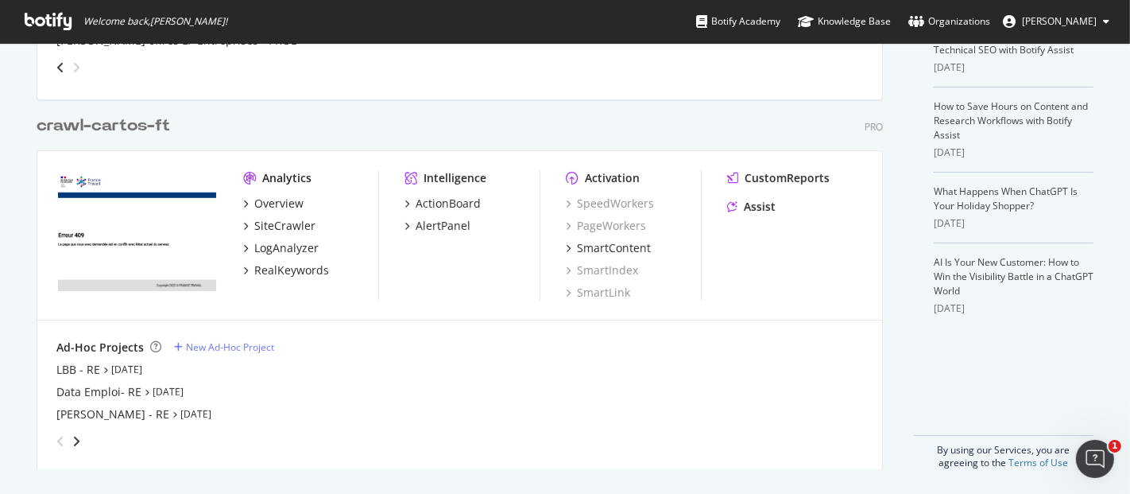
scroll to position [25, 0]
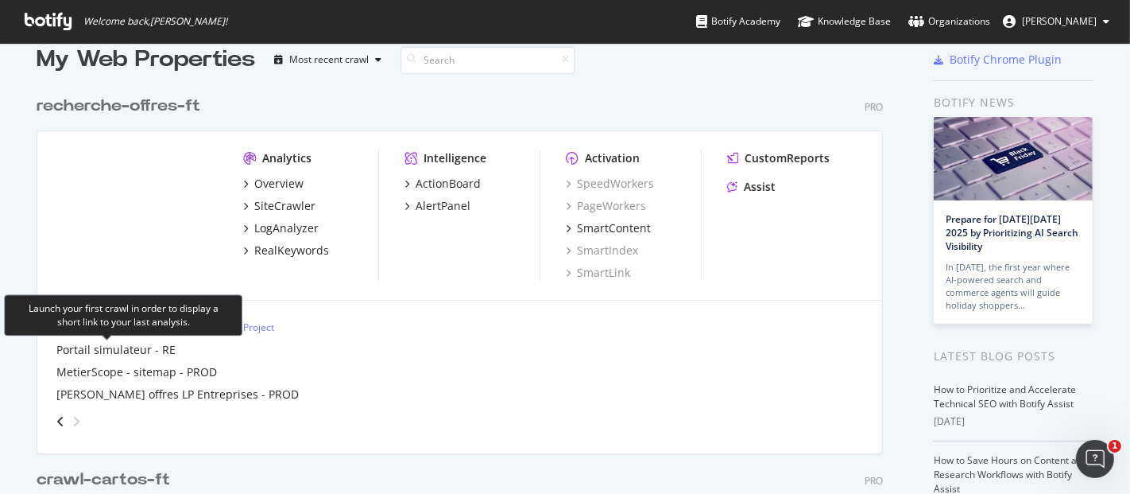
drag, startPoint x: 90, startPoint y: 346, endPoint x: 371, endPoint y: 362, distance: 281.8
click at [371, 362] on div "Portail simulateur - RE MetierScope - sitemap - PROD ROE nb offres LP Entrepris…" at bounding box center [459, 372] width 807 height 60
click at [122, 346] on div "Portail simulateur - RE" at bounding box center [115, 350] width 119 height 16
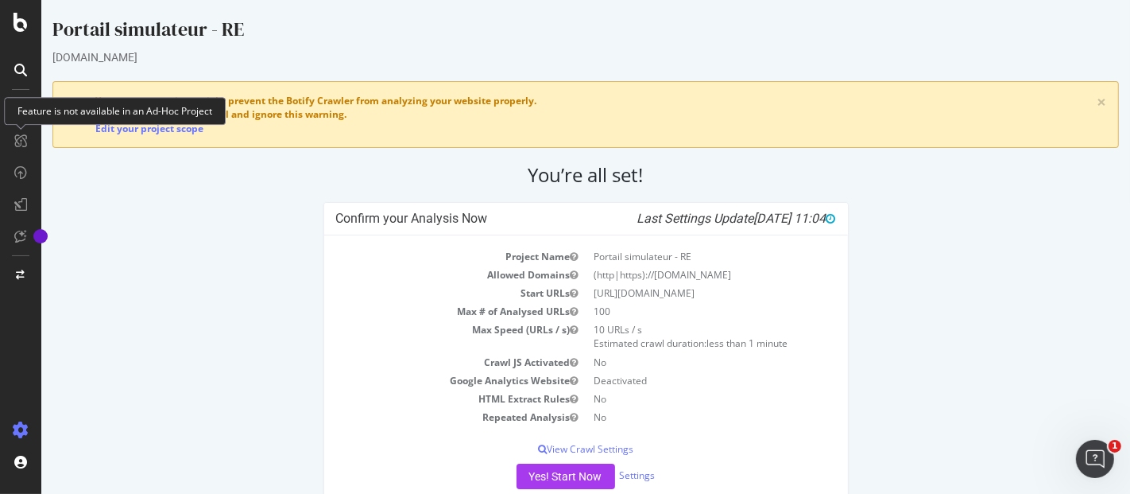
click at [382, 51] on div "[DOMAIN_NAME]" at bounding box center [585, 57] width 1067 height 16
click at [172, 388] on div "Confirm your Analysis Now Last Settings Update [DATE] 11:04 Project Name Portai…" at bounding box center [585, 366] width 1083 height 328
drag, startPoint x: 127, startPoint y: 261, endPoint x: 130, endPoint y: 269, distance: 8.3
click at [129, 270] on div "Confirm your Analysis Now Last Settings Update [DATE] 11:04 Project Name Portai…" at bounding box center [585, 366] width 1083 height 328
drag, startPoint x: 132, startPoint y: 264, endPoint x: 169, endPoint y: 191, distance: 81.8
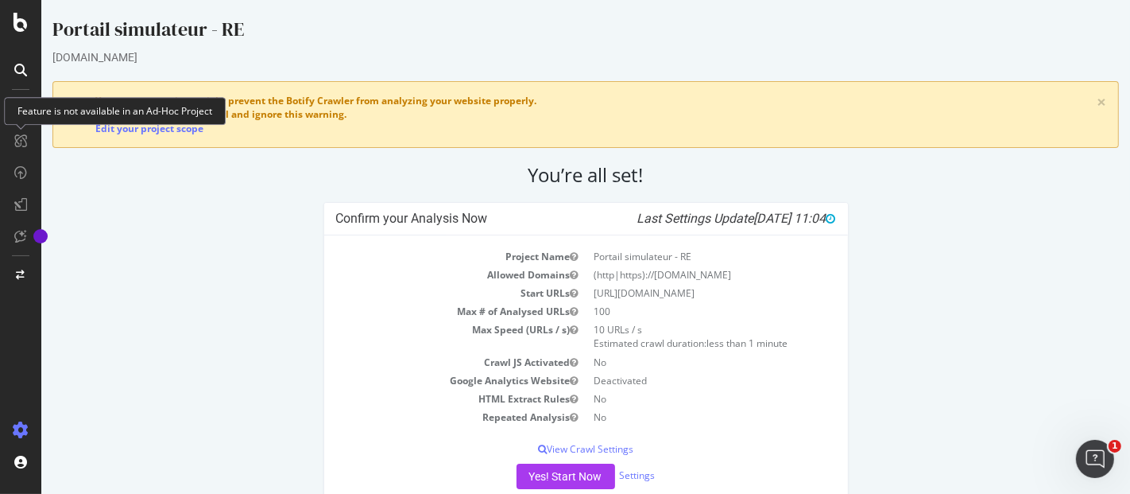
click at [139, 250] on div "Confirm your Analysis Now Last Settings Update [DATE] 11:04 Project Name Portai…" at bounding box center [585, 366] width 1083 height 328
click at [188, 164] on h2 "You’re all set!" at bounding box center [585, 175] width 1067 height 22
click at [188, 165] on h2 "You’re all set!" at bounding box center [585, 175] width 1067 height 22
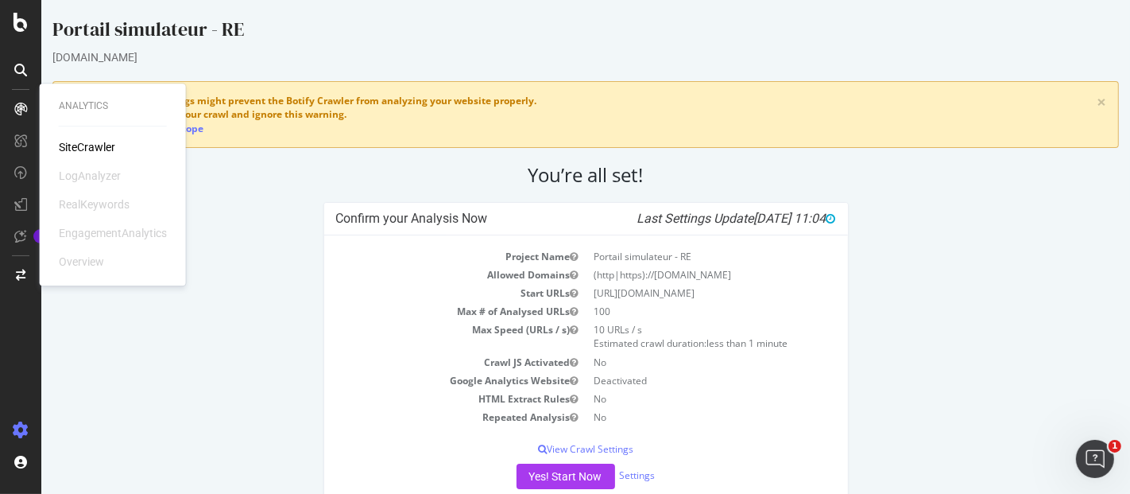
click at [250, 353] on div "Confirm your Analysis Now Last Settings Update [DATE] 11:04 Project Name Portai…" at bounding box center [585, 366] width 1083 height 328
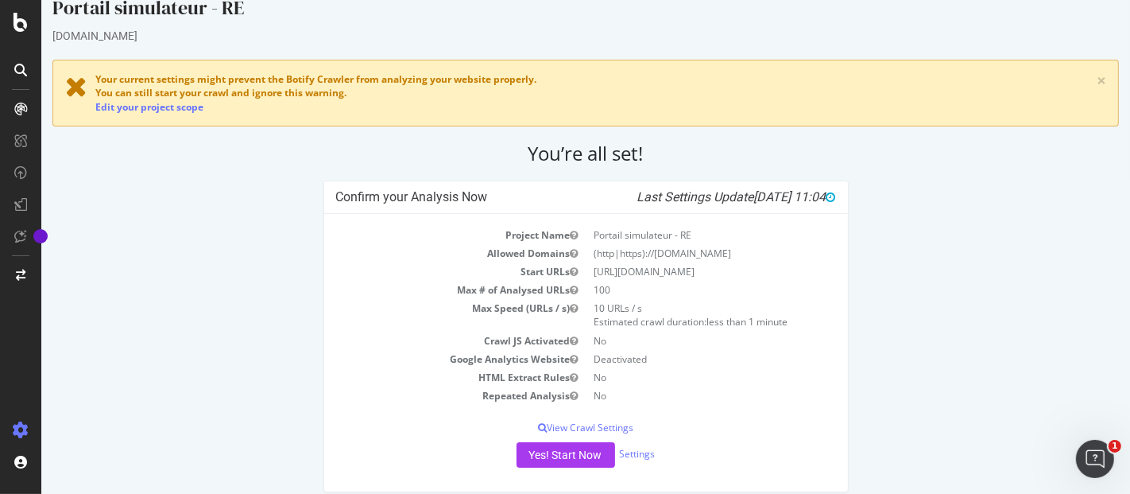
scroll to position [33, 0]
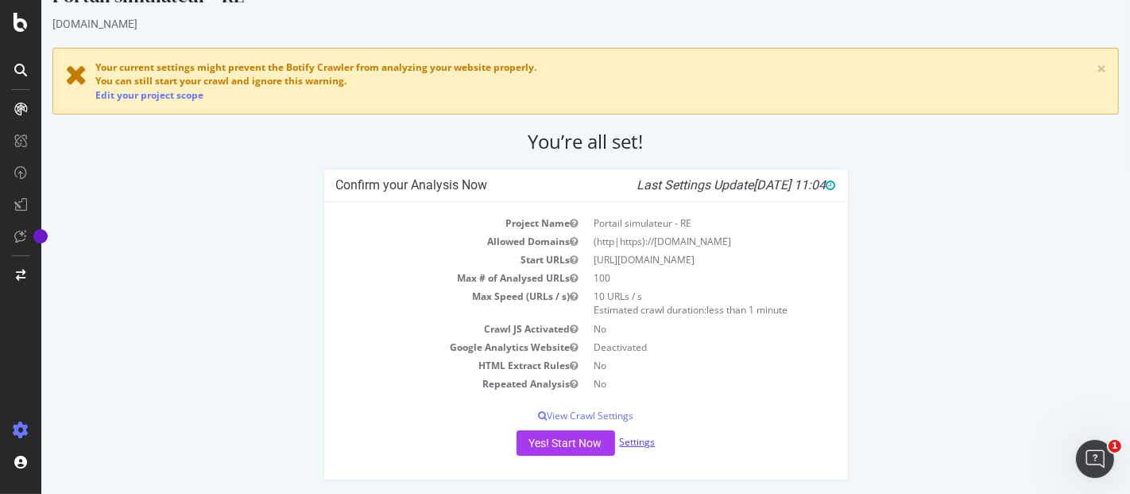
click at [628, 438] on link "Settings" at bounding box center [637, 442] width 36 height 14
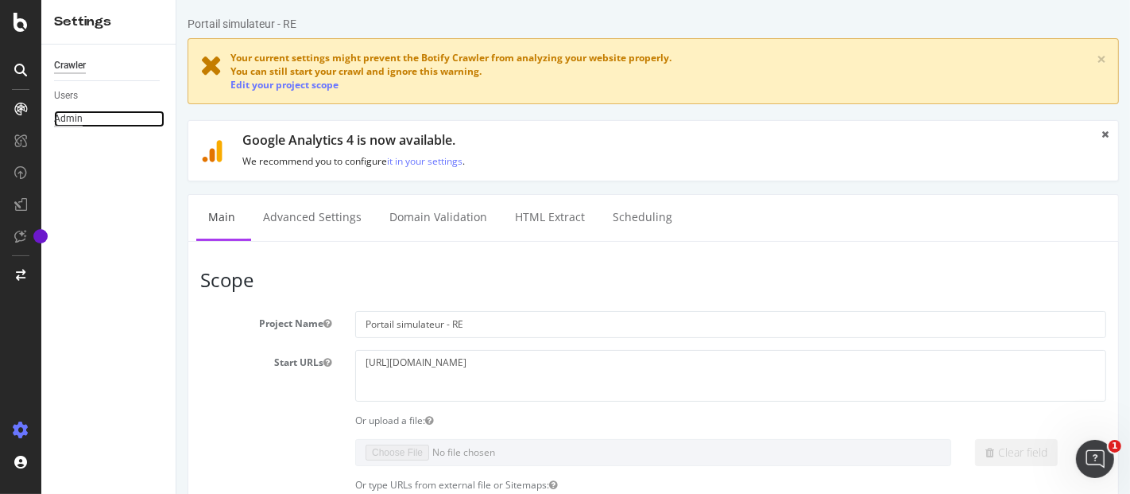
click at [72, 117] on div "Admin" at bounding box center [68, 118] width 29 height 17
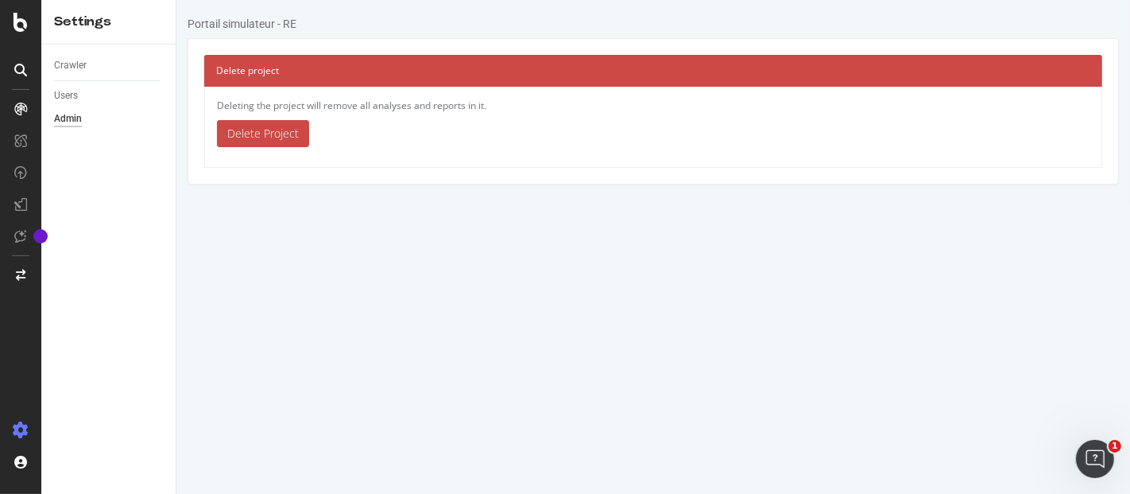
click at [259, 135] on link "Delete Project" at bounding box center [262, 133] width 92 height 27
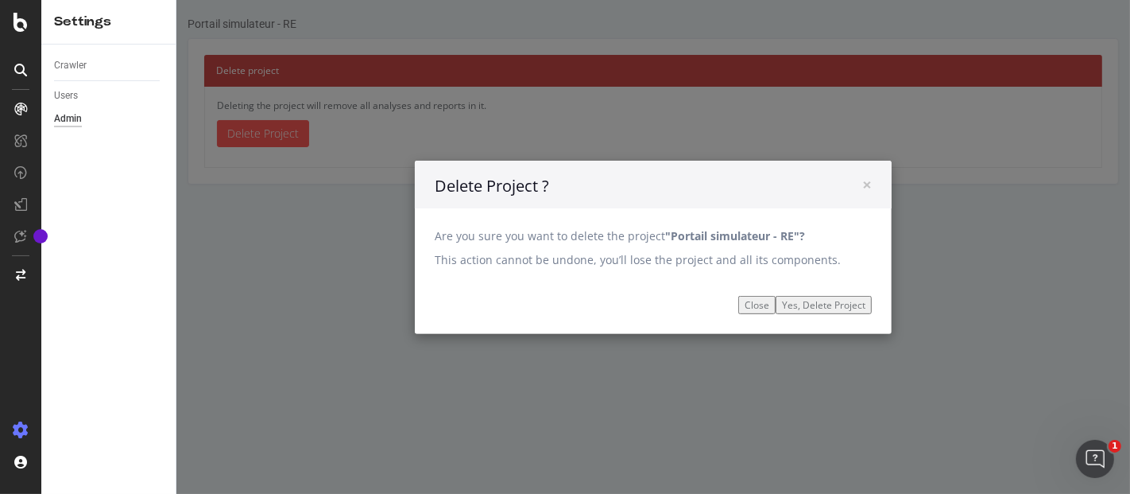
click at [808, 303] on input "Yes, Delete Project" at bounding box center [823, 304] width 96 height 18
